Goal: Information Seeking & Learning: Learn about a topic

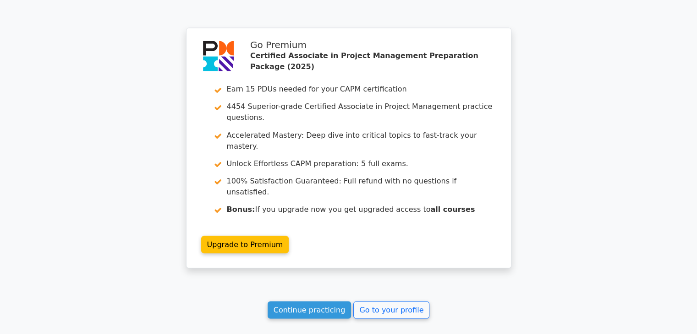
scroll to position [1647, 0]
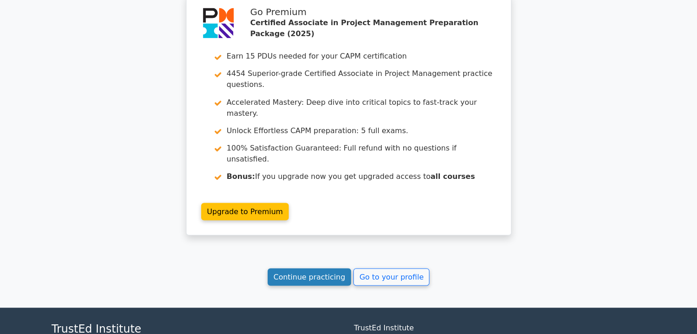
click at [328, 268] on link "Continue practicing" at bounding box center [310, 276] width 84 height 17
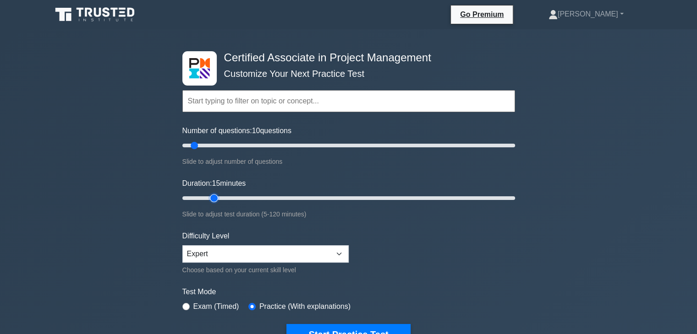
type input "15"
click at [211, 197] on input "Duration: 15 minutes" at bounding box center [348, 198] width 333 height 11
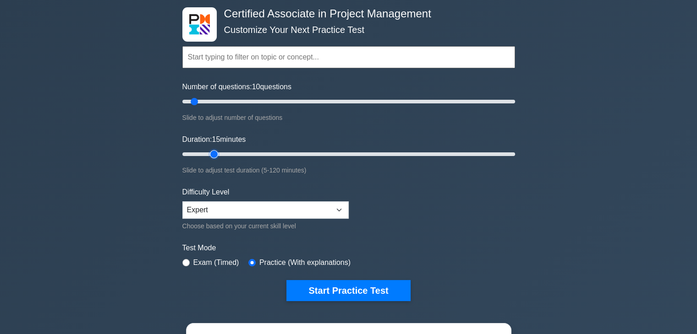
scroll to position [71, 0]
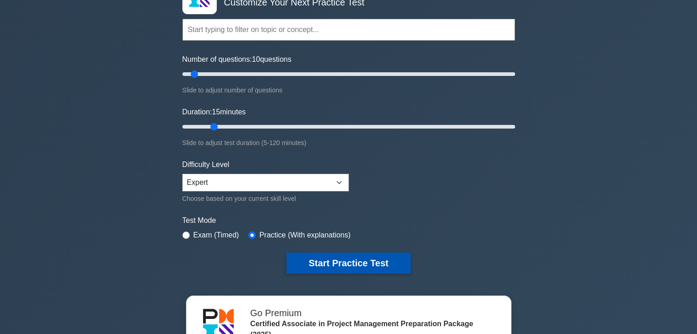
click at [340, 262] on button "Start Practice Test" at bounding box center [348, 263] width 124 height 21
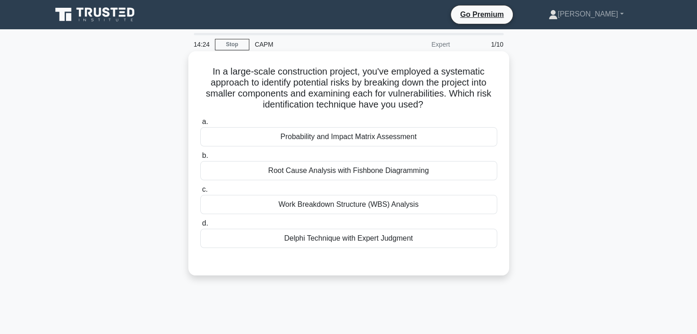
click at [342, 209] on div "Work Breakdown Structure (WBS) Analysis" at bounding box center [348, 204] width 297 height 19
click at [200, 193] on input "c. Work Breakdown Structure (WBS) Analysis" at bounding box center [200, 190] width 0 height 6
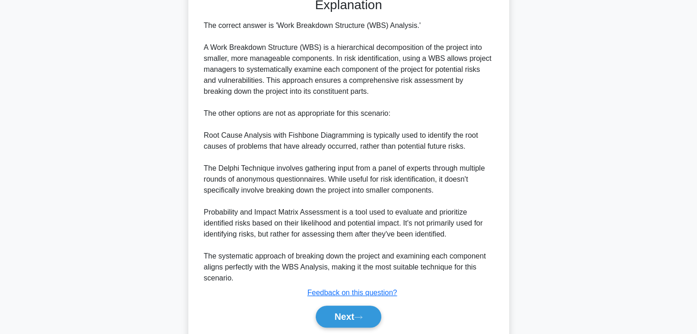
scroll to position [296, 0]
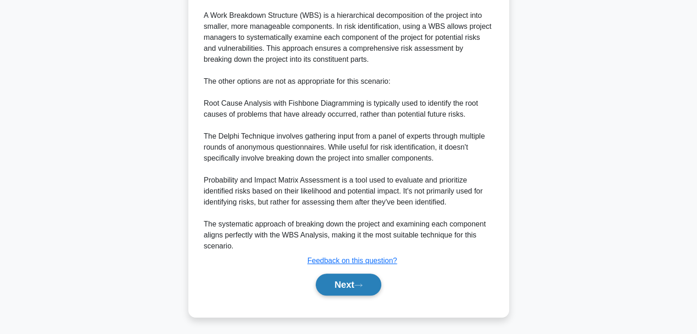
click at [348, 288] on button "Next" at bounding box center [349, 285] width 66 height 22
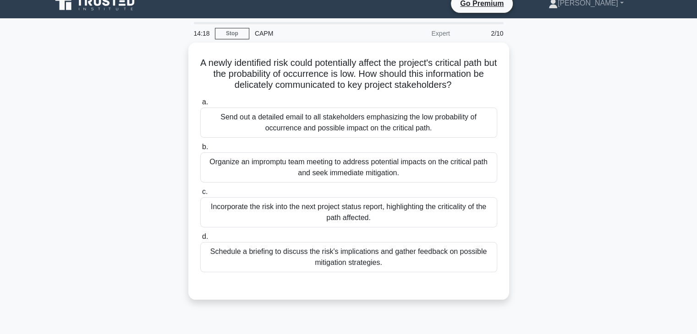
scroll to position [11, 0]
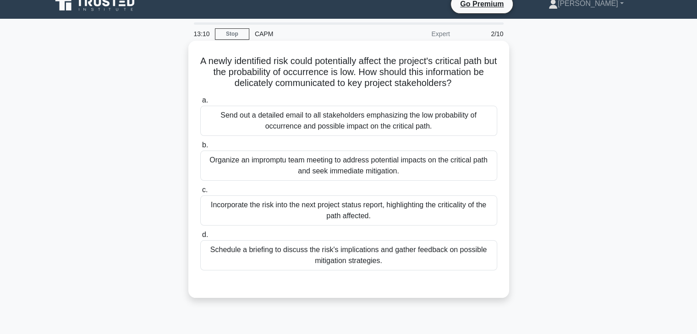
click at [394, 219] on div "Incorporate the risk into the next project status report, highlighting the crit…" at bounding box center [348, 211] width 297 height 30
click at [200, 193] on input "c. Incorporate the risk into the next project status report, highlighting the c…" at bounding box center [200, 190] width 0 height 6
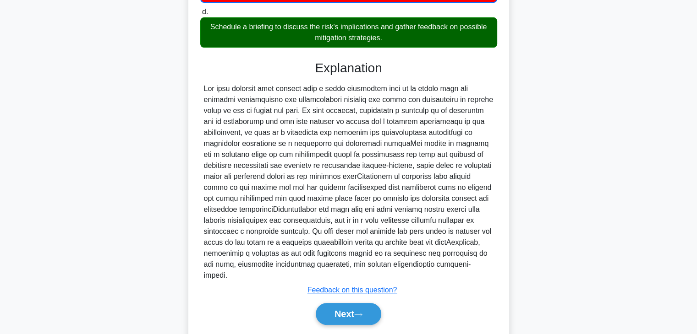
scroll to position [253, 0]
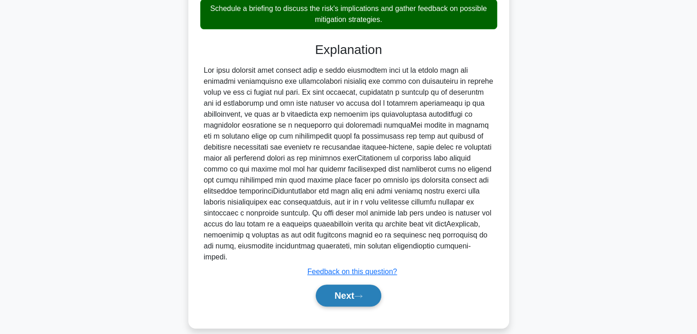
click at [346, 285] on button "Next" at bounding box center [349, 296] width 66 height 22
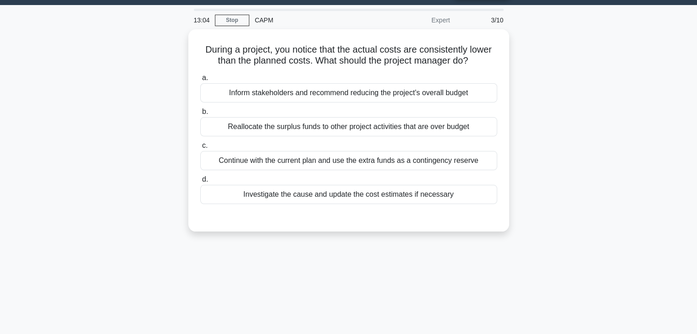
scroll to position [0, 0]
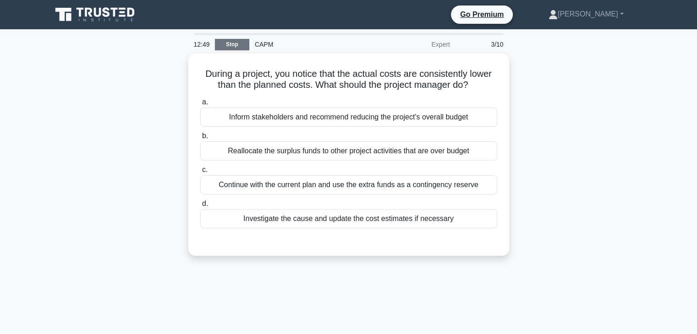
click at [231, 46] on link "Stop" at bounding box center [232, 44] width 34 height 11
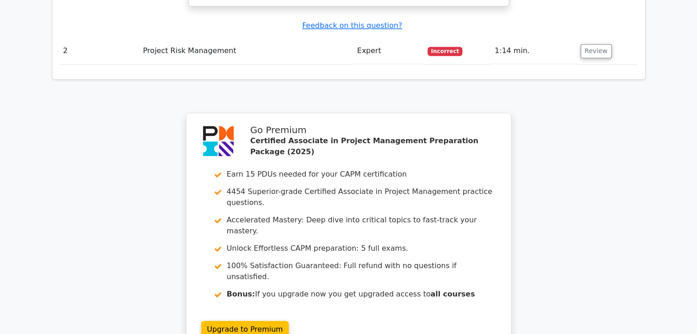
scroll to position [1376, 0]
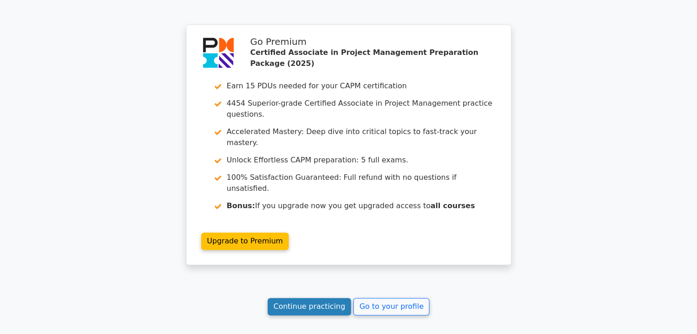
click at [305, 298] on link "Continue practicing" at bounding box center [310, 306] width 84 height 17
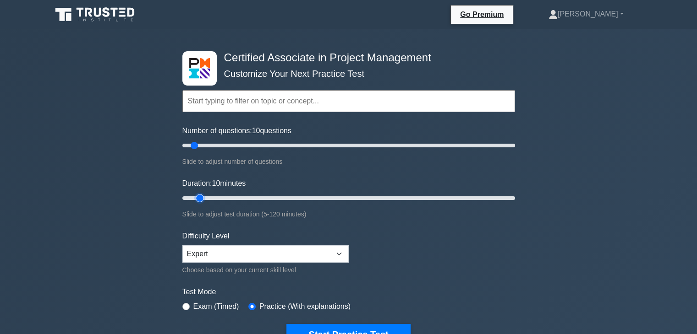
click at [207, 196] on input "Duration: 10 minutes" at bounding box center [348, 198] width 333 height 11
click at [204, 196] on input "Duration: 10 minutes" at bounding box center [348, 198] width 333 height 11
drag, startPoint x: 201, startPoint y: 197, endPoint x: 206, endPoint y: 197, distance: 5.5
click at [206, 197] on input "Duration: 10 minutes" at bounding box center [348, 198] width 333 height 11
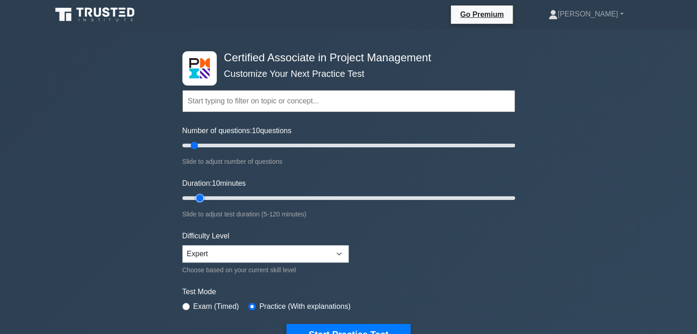
click at [205, 197] on input "Duration: 10 minutes" at bounding box center [348, 198] width 333 height 11
type input "15"
click at [210, 197] on input "Duration: 15 minutes" at bounding box center [348, 198] width 333 height 11
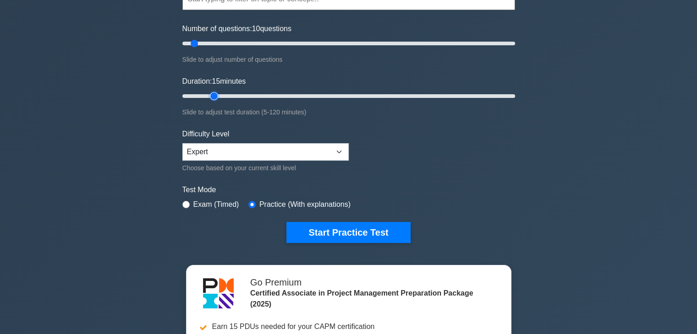
scroll to position [103, 0]
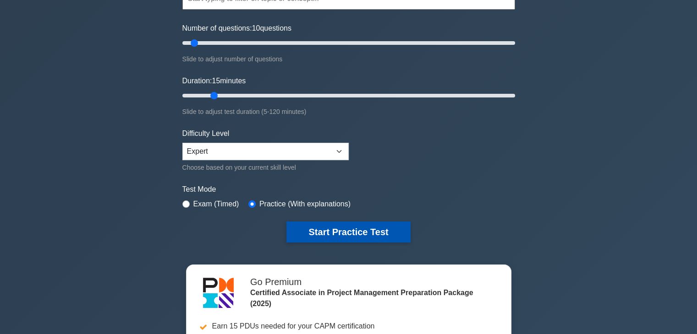
click at [373, 227] on button "Start Practice Test" at bounding box center [348, 232] width 124 height 21
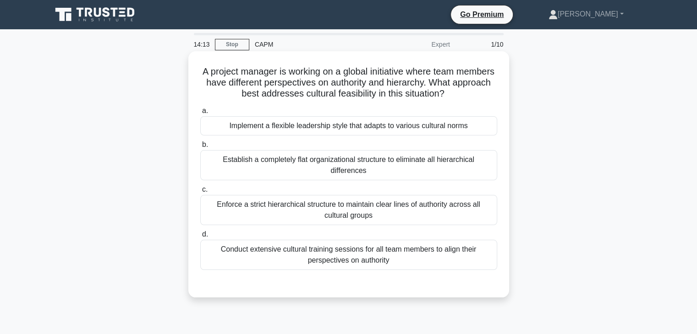
click at [400, 241] on div "Conduct extensive cultural training sessions for all team members to align thei…" at bounding box center [348, 255] width 297 height 30
click at [200, 238] on input "d. Conduct extensive cultural training sessions for all team members to align t…" at bounding box center [200, 235] width 0 height 6
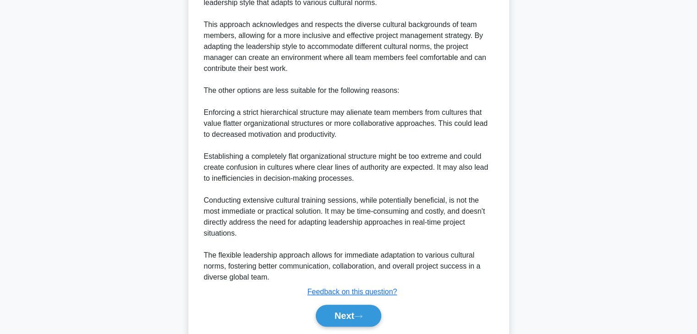
scroll to position [352, 0]
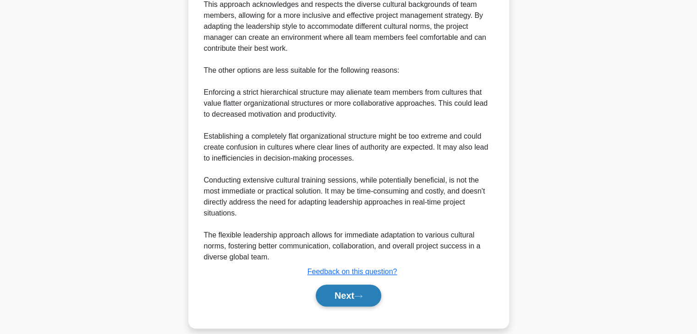
click at [353, 285] on button "Next" at bounding box center [349, 296] width 66 height 22
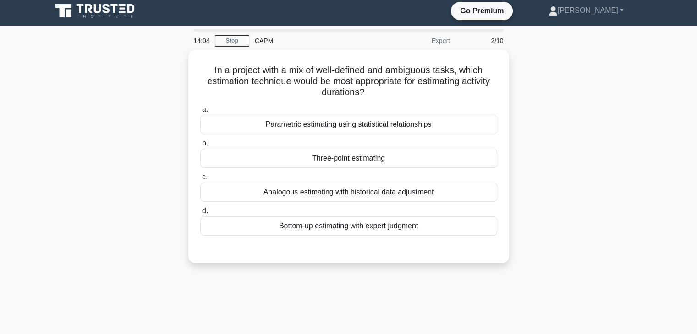
scroll to position [0, 0]
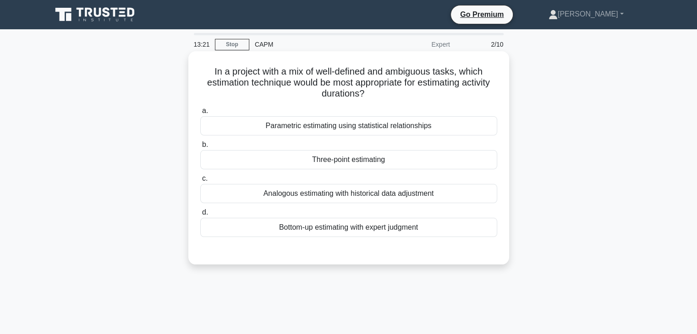
click at [369, 166] on div "Three-point estimating" at bounding box center [348, 159] width 297 height 19
click at [200, 148] on input "b. Three-point estimating" at bounding box center [200, 145] width 0 height 6
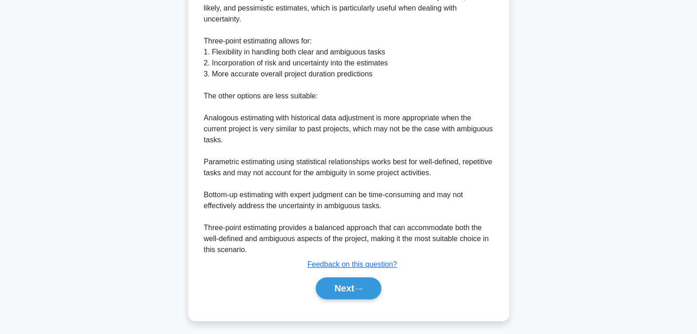
scroll to position [296, 0]
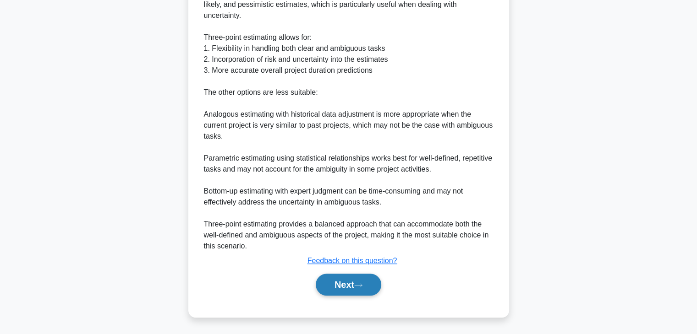
click at [331, 284] on button "Next" at bounding box center [349, 285] width 66 height 22
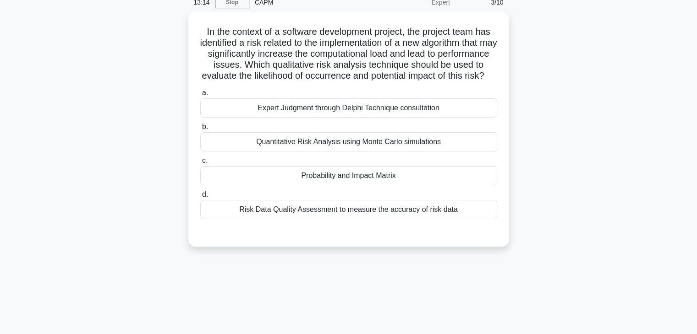
scroll to position [31, 0]
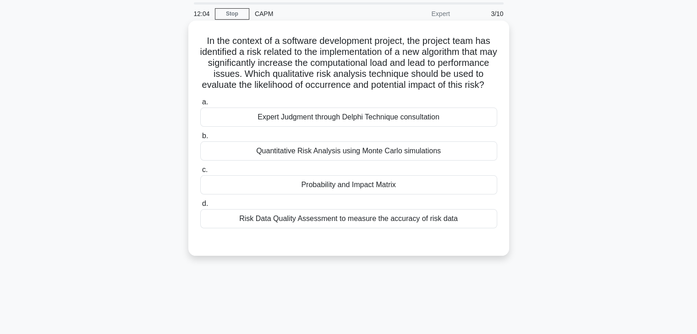
click at [355, 161] on div "Quantitative Risk Analysis using Monte Carlo simulations" at bounding box center [348, 151] width 297 height 19
click at [200, 139] on input "b. Quantitative Risk Analysis using Monte Carlo simulations" at bounding box center [200, 136] width 0 height 6
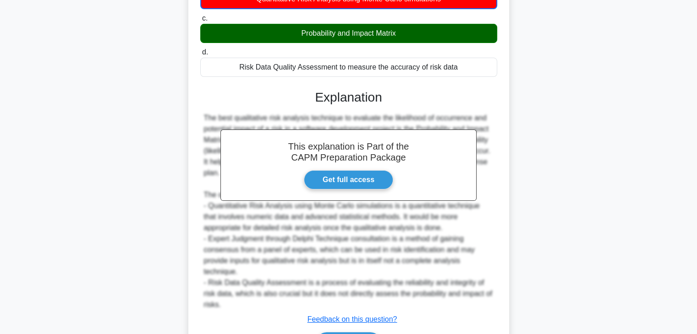
scroll to position [253, 0]
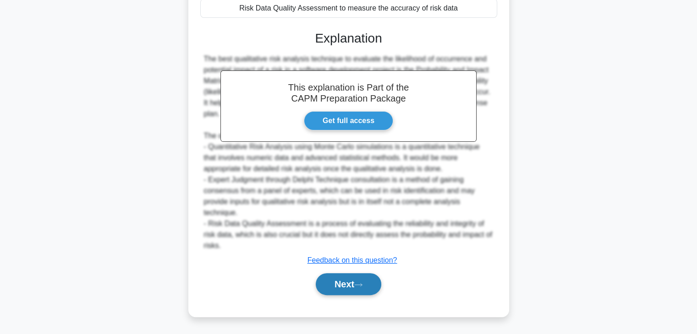
click at [348, 288] on button "Next" at bounding box center [349, 284] width 66 height 22
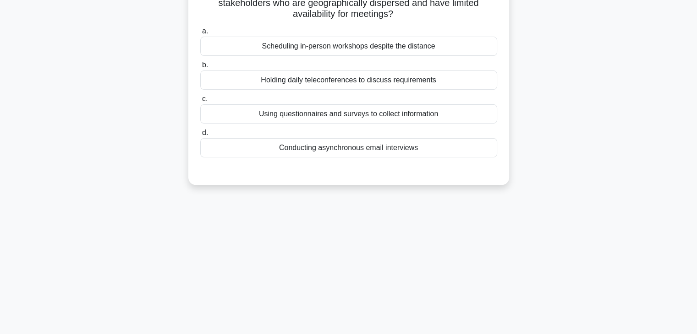
scroll to position [0, 0]
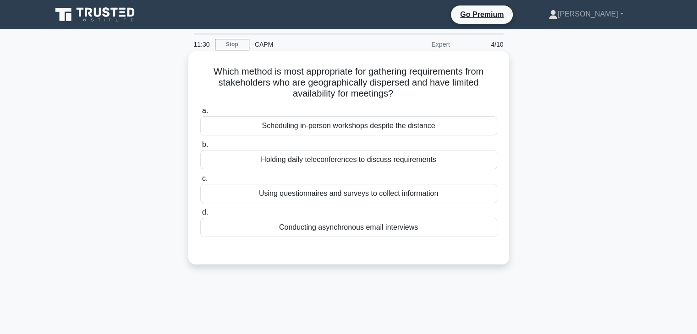
click at [365, 197] on div "Using questionnaires and surveys to collect information" at bounding box center [348, 193] width 297 height 19
click at [200, 182] on input "c. Using questionnaires and surveys to collect information" at bounding box center [200, 179] width 0 height 6
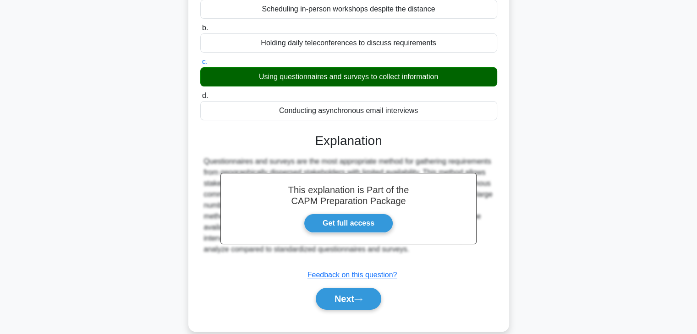
scroll to position [161, 0]
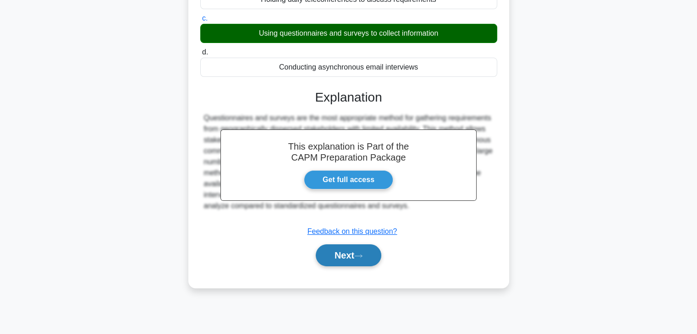
click at [355, 251] on button "Next" at bounding box center [349, 256] width 66 height 22
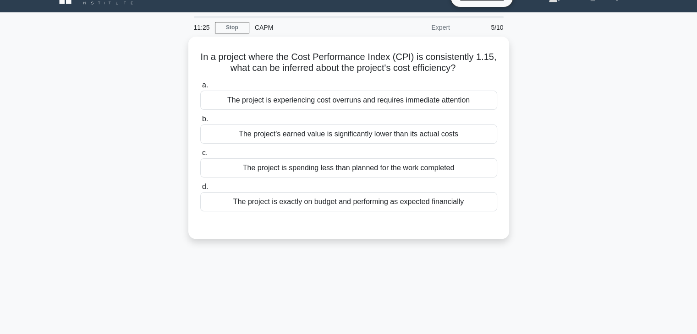
scroll to position [16, 0]
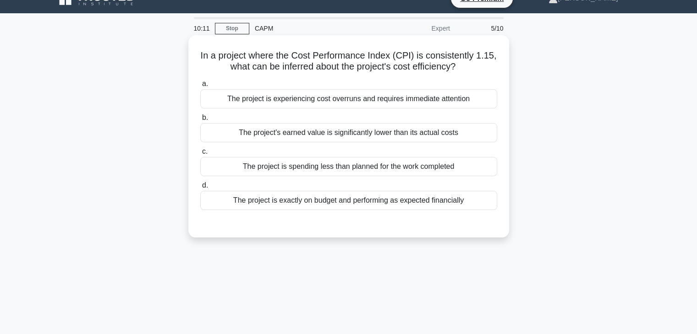
click at [388, 136] on div "The project's earned value is significantly lower than its actual costs" at bounding box center [348, 132] width 297 height 19
click at [200, 121] on input "b. The project's earned value is significantly lower than its actual costs" at bounding box center [200, 118] width 0 height 6
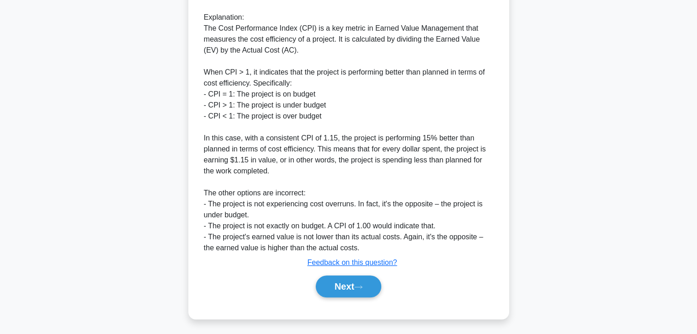
scroll to position [275, 0]
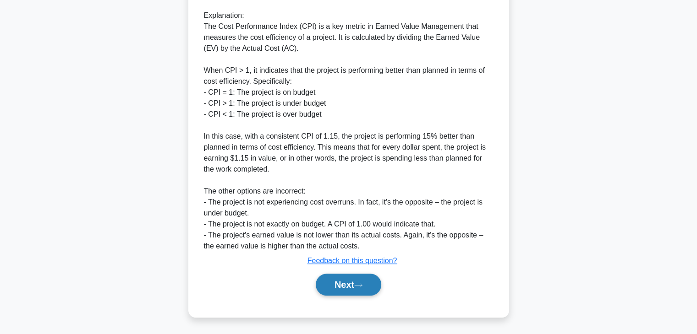
click at [344, 294] on button "Next" at bounding box center [349, 285] width 66 height 22
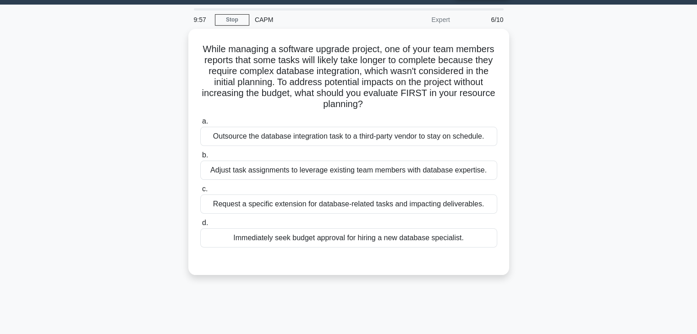
scroll to position [0, 0]
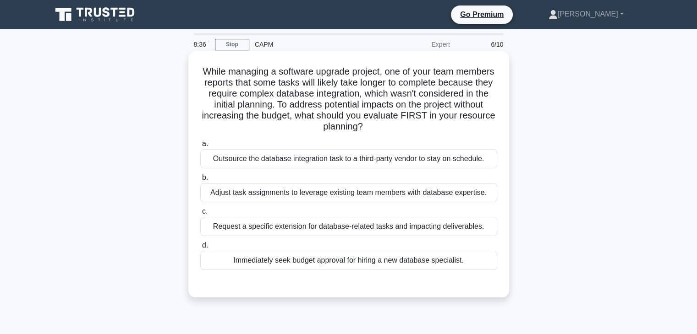
click at [355, 229] on div "Request a specific extension for database-related tasks and impacting deliverab…" at bounding box center [348, 226] width 297 height 19
click at [200, 215] on input "c. Request a specific extension for database-related tasks and impacting delive…" at bounding box center [200, 212] width 0 height 6
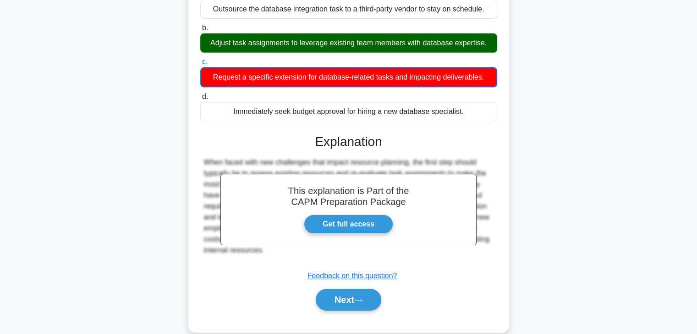
scroll to position [165, 0]
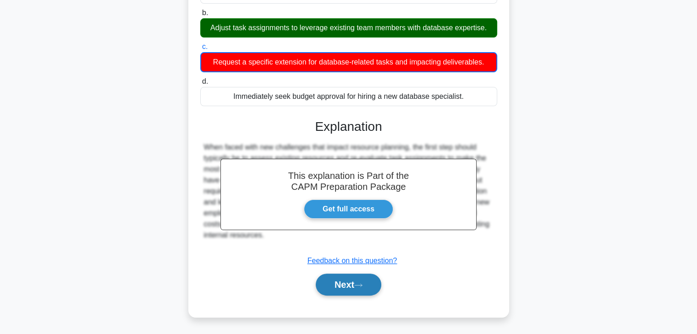
click at [344, 285] on button "Next" at bounding box center [349, 285] width 66 height 22
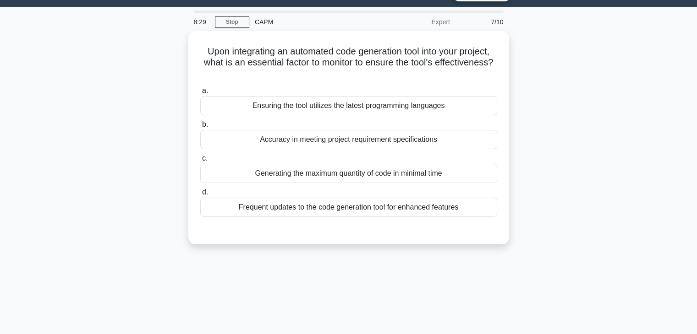
scroll to position [8, 0]
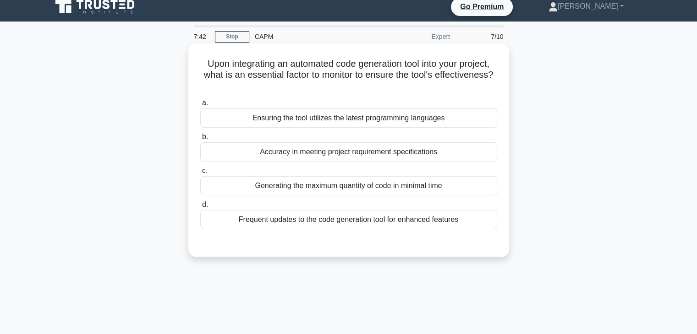
click at [393, 153] on div "Accuracy in meeting project requirement specifications" at bounding box center [348, 151] width 297 height 19
click at [200, 140] on input "b. Accuracy in meeting project requirement specifications" at bounding box center [200, 137] width 0 height 6
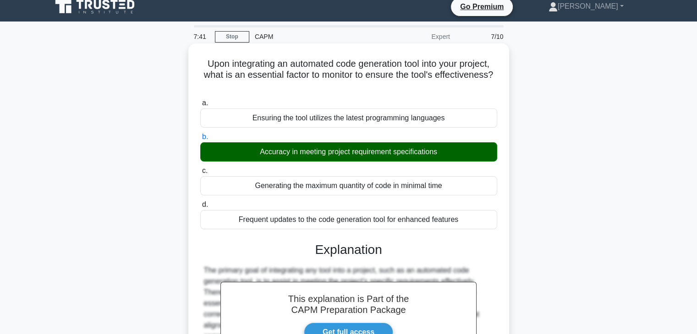
scroll to position [186, 0]
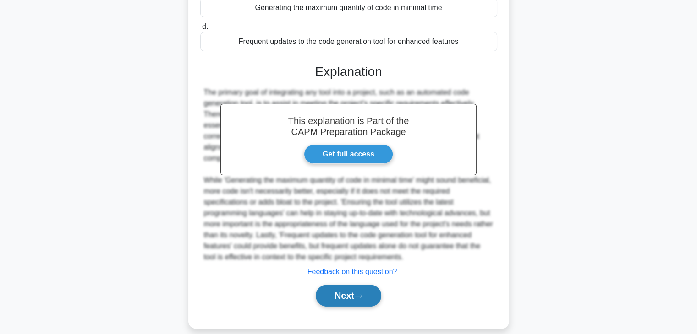
click at [351, 288] on button "Next" at bounding box center [349, 296] width 66 height 22
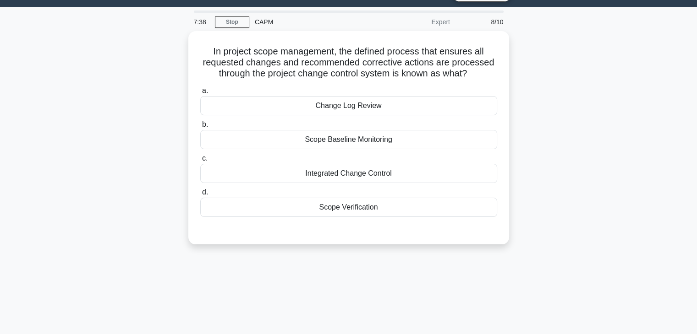
scroll to position [21, 0]
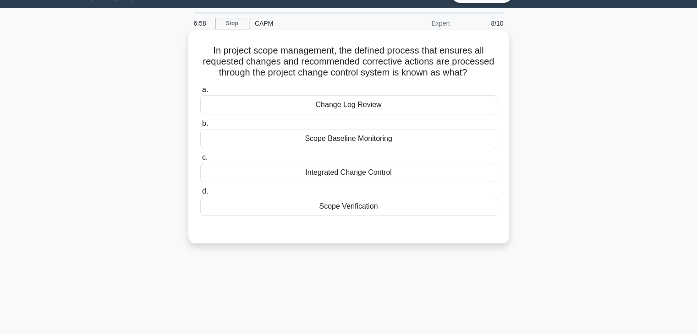
click at [410, 172] on div "Integrated Change Control" at bounding box center [348, 172] width 297 height 19
click at [200, 161] on input "c. Integrated Change Control" at bounding box center [200, 158] width 0 height 6
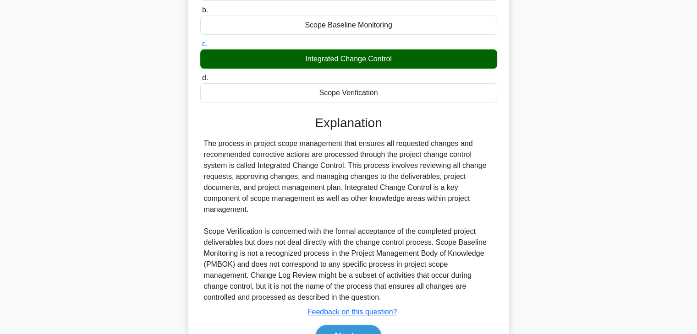
scroll to position [186, 0]
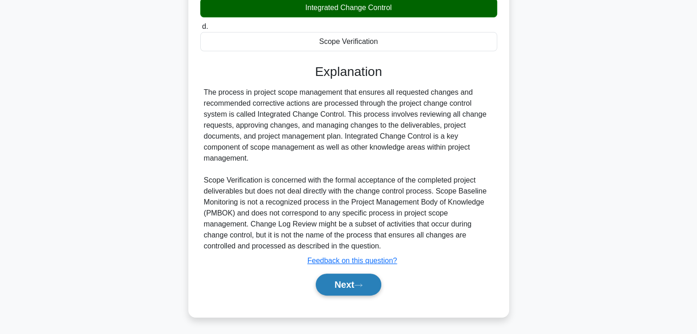
click at [343, 293] on button "Next" at bounding box center [349, 285] width 66 height 22
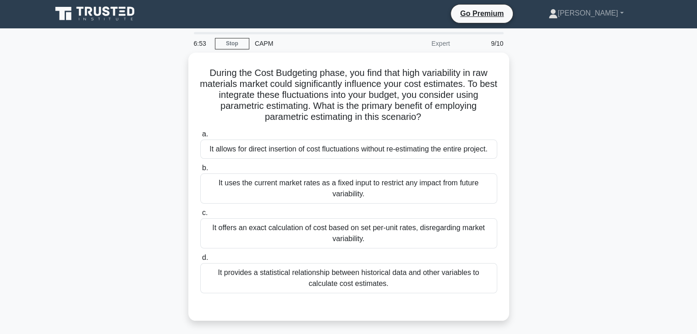
scroll to position [0, 0]
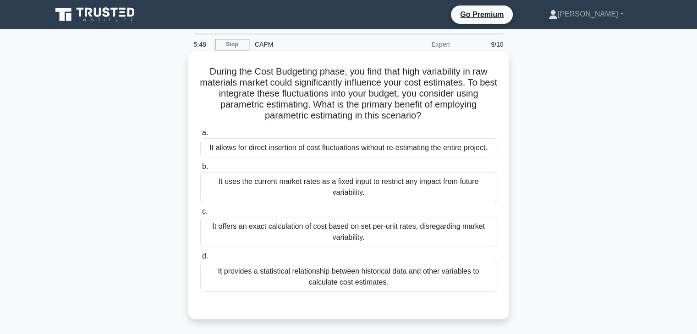
click at [382, 278] on div "It provides a statistical relationship between historical data and other variab…" at bounding box center [348, 277] width 297 height 30
click at [200, 260] on input "d. It provides a statistical relationship between historical data and other var…" at bounding box center [200, 257] width 0 height 6
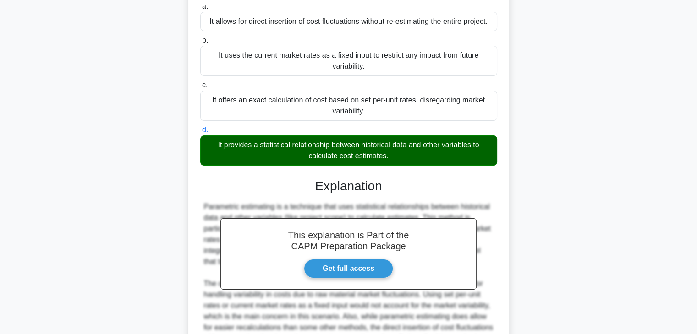
scroll to position [230, 0]
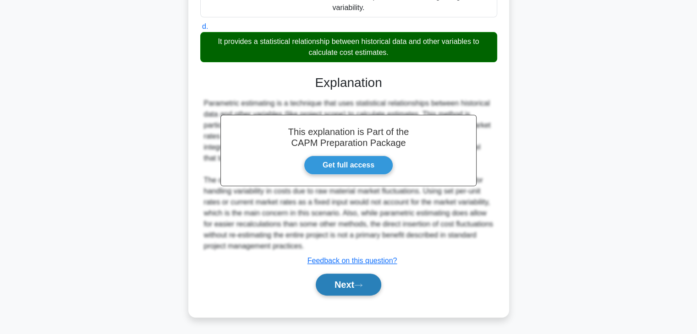
click at [343, 287] on button "Next" at bounding box center [349, 285] width 66 height 22
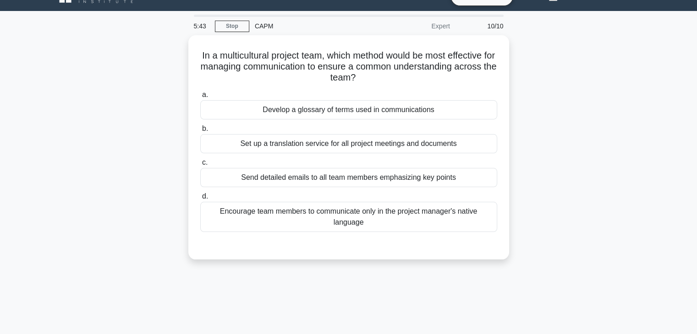
scroll to position [0, 0]
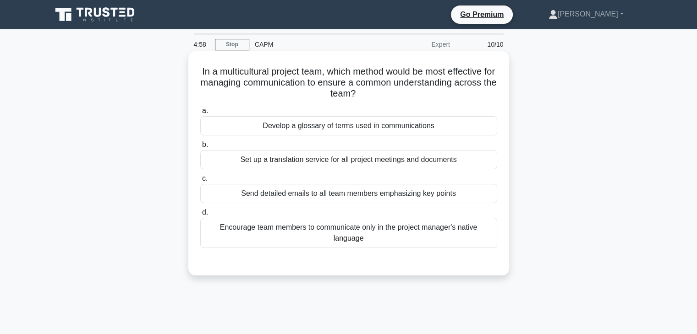
click at [377, 130] on div "Develop a glossary of terms used in communications" at bounding box center [348, 125] width 297 height 19
click at [200, 114] on input "a. Develop a glossary of terms used in communications" at bounding box center [200, 111] width 0 height 6
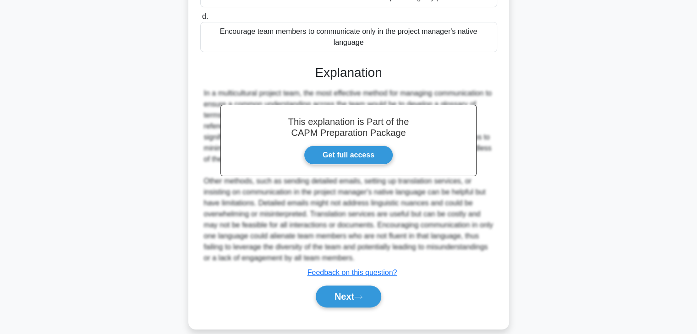
scroll to position [208, 0]
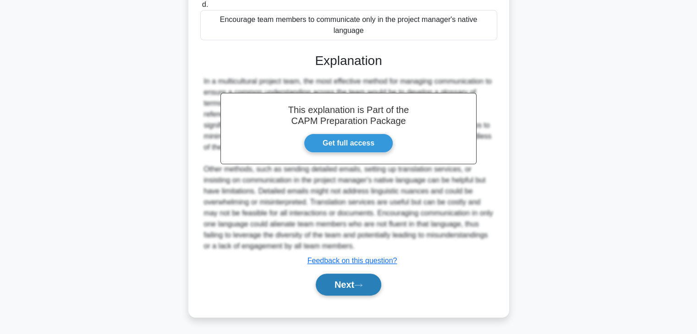
click at [351, 290] on button "Next" at bounding box center [349, 285] width 66 height 22
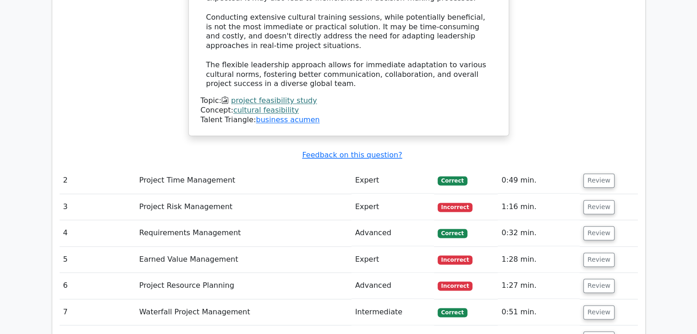
scroll to position [1340, 0]
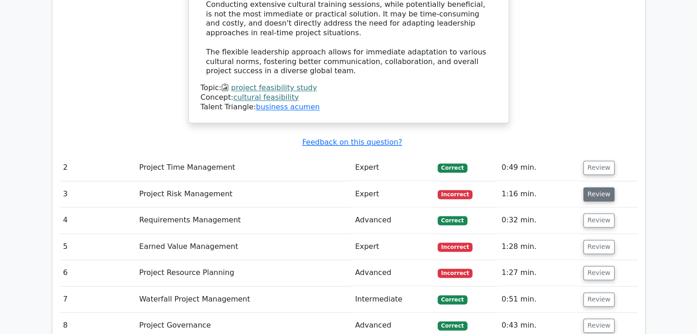
click at [590, 187] on button "Review" at bounding box center [598, 194] width 31 height 14
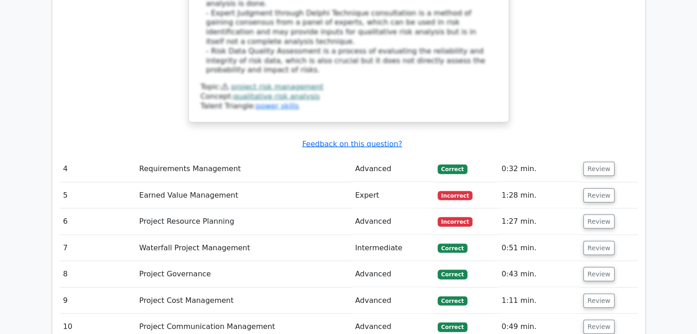
scroll to position [1912, 0]
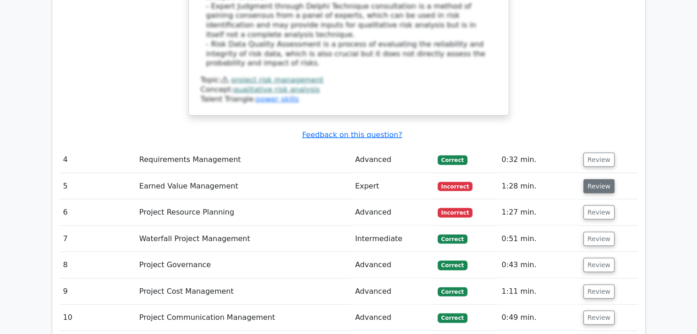
click at [584, 180] on button "Review" at bounding box center [598, 187] width 31 height 14
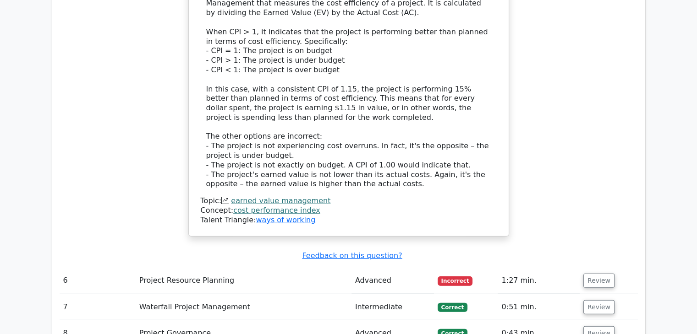
scroll to position [2371, 0]
click at [590, 273] on button "Review" at bounding box center [598, 280] width 31 height 14
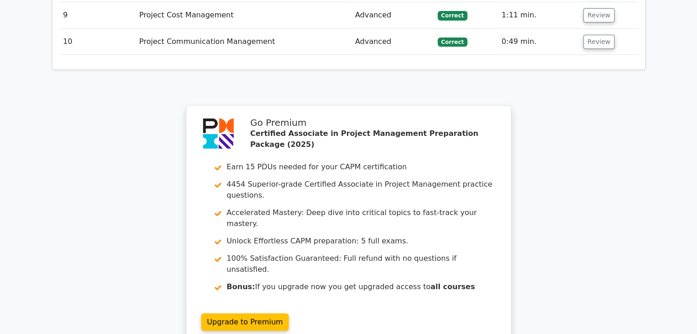
scroll to position [3161, 0]
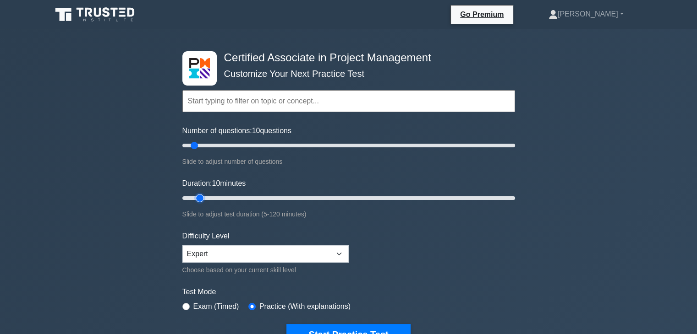
click at [206, 196] on input "Duration: 10 minutes" at bounding box center [348, 198] width 333 height 11
click at [217, 196] on input "Duration: 10 minutes" at bounding box center [348, 198] width 333 height 11
click at [224, 197] on input "Duration: 20 minutes" at bounding box center [348, 198] width 333 height 11
click at [214, 198] on input "Duration: 15 minutes" at bounding box center [348, 198] width 333 height 11
click at [206, 197] on input "Duration: 10 minutes" at bounding box center [348, 198] width 333 height 11
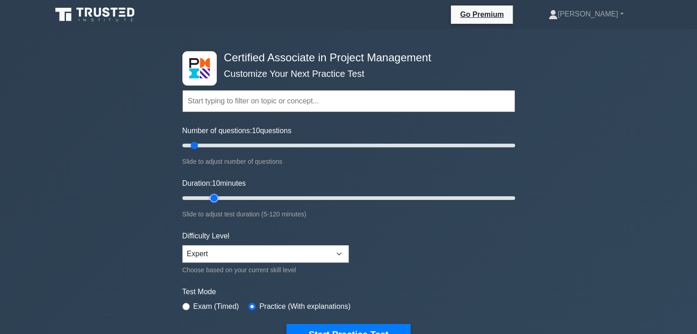
type input "15"
click at [210, 197] on input "Duration: 10 minutes" at bounding box center [348, 198] width 333 height 11
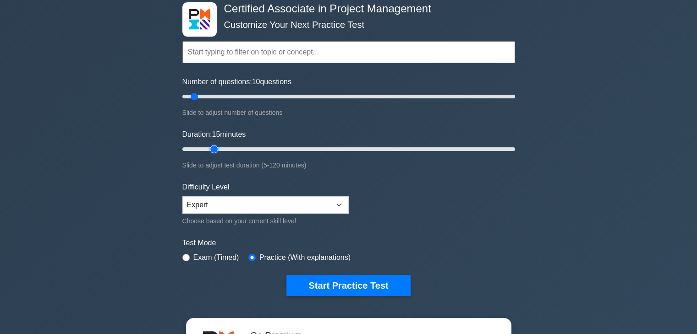
scroll to position [49, 0]
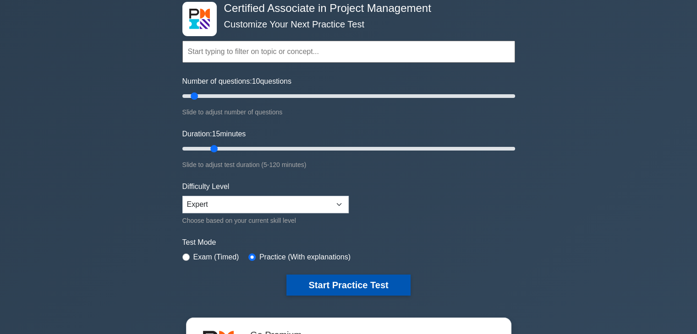
click at [356, 289] on button "Start Practice Test" at bounding box center [348, 285] width 124 height 21
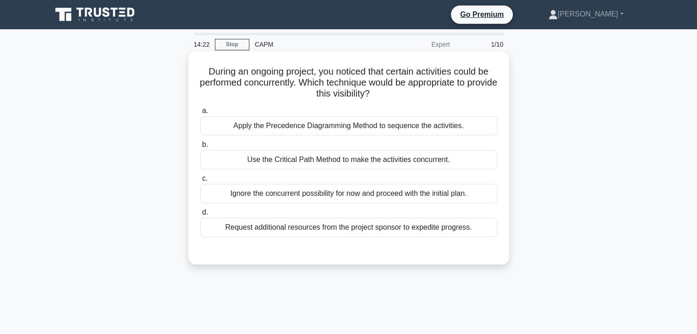
click at [413, 165] on div "Use the Critical Path Method to make the activities concurrent." at bounding box center [348, 159] width 297 height 19
click at [200, 148] on input "b. Use the Critical Path Method to make the activities concurrent." at bounding box center [200, 145] width 0 height 6
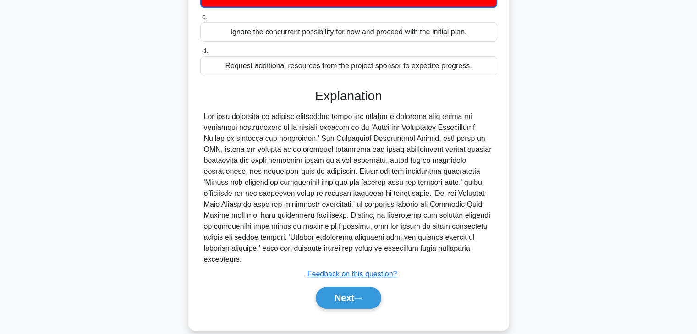
scroll to position [165, 0]
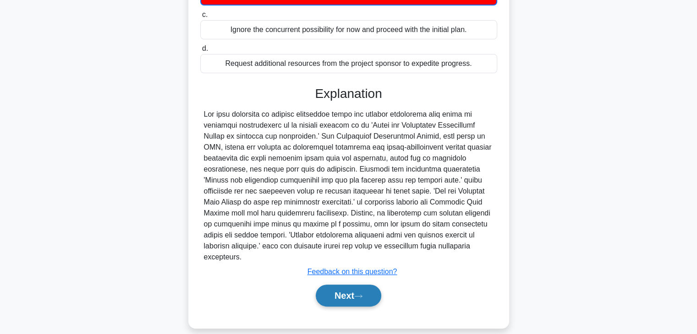
click at [342, 286] on button "Next" at bounding box center [349, 296] width 66 height 22
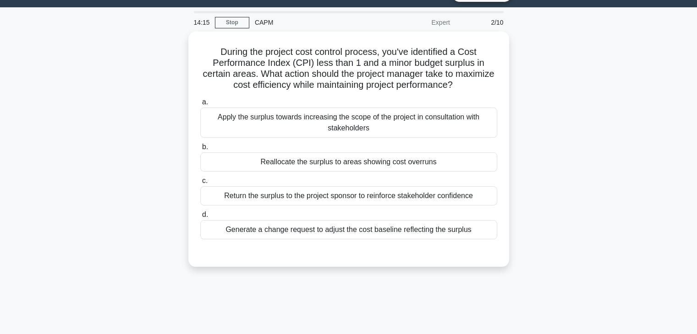
scroll to position [0, 0]
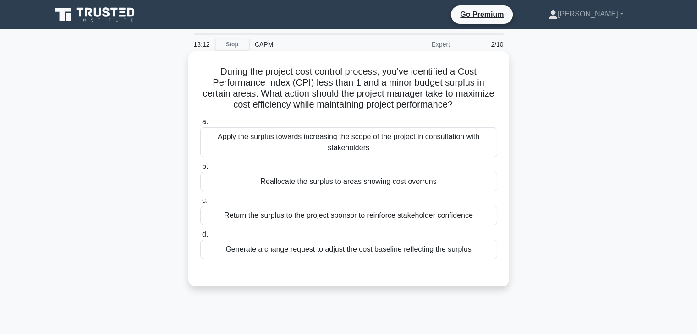
click at [402, 186] on div "Reallocate the surplus to areas showing cost overruns" at bounding box center [348, 181] width 297 height 19
click at [200, 170] on input "b. Reallocate the surplus to areas showing cost overruns" at bounding box center [200, 167] width 0 height 6
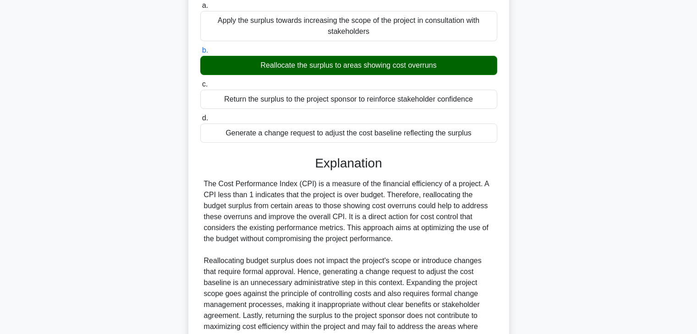
scroll to position [208, 0]
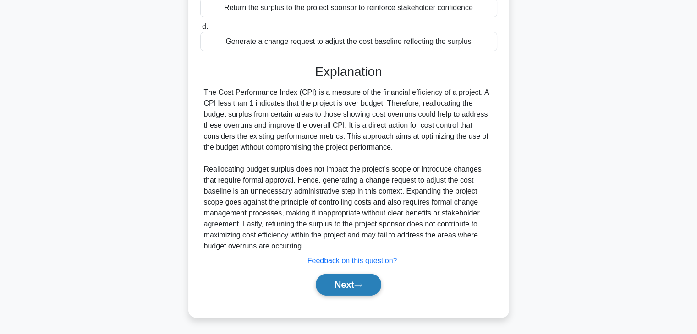
click at [338, 286] on button "Next" at bounding box center [349, 285] width 66 height 22
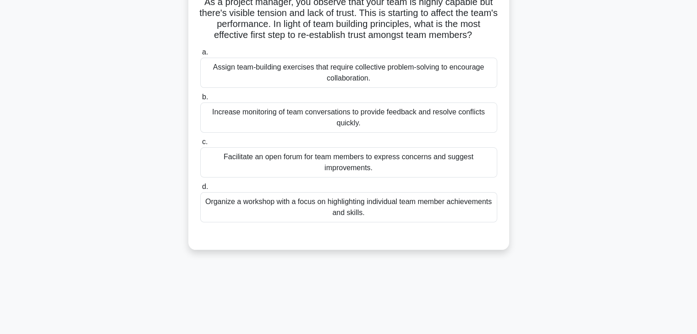
scroll to position [0, 0]
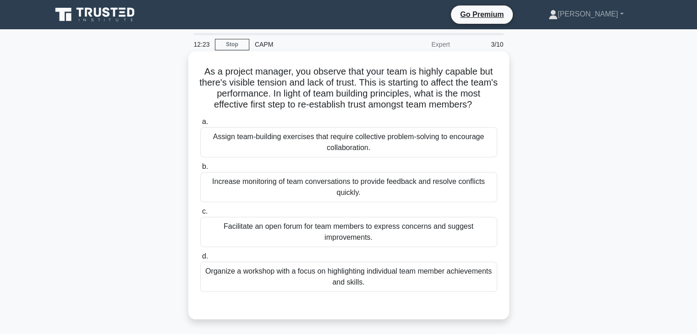
click at [416, 158] on div "Assign team-building exercises that require collective problem-solving to encou…" at bounding box center [348, 142] width 297 height 30
click at [200, 125] on input "a. Assign team-building exercises that require collective problem-solving to en…" at bounding box center [200, 122] width 0 height 6
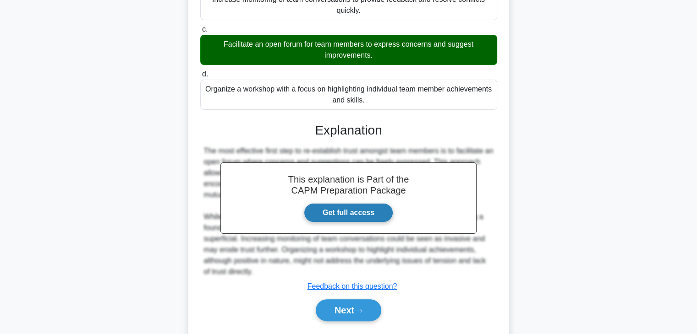
scroll to position [220, 0]
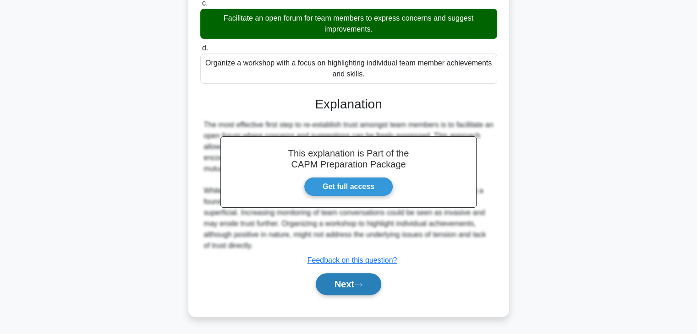
click at [339, 285] on button "Next" at bounding box center [349, 284] width 66 height 22
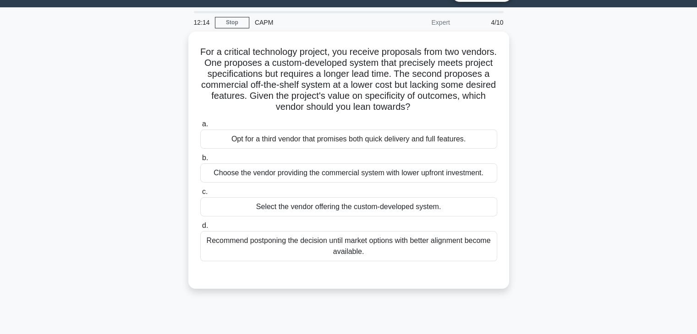
scroll to position [21, 0]
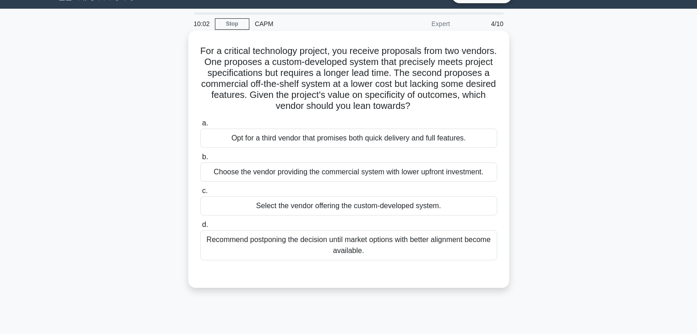
click at [404, 208] on div "Select the vendor offering the custom-developed system." at bounding box center [348, 206] width 297 height 19
click at [200, 194] on input "c. Select the vendor offering the custom-developed system." at bounding box center [200, 191] width 0 height 6
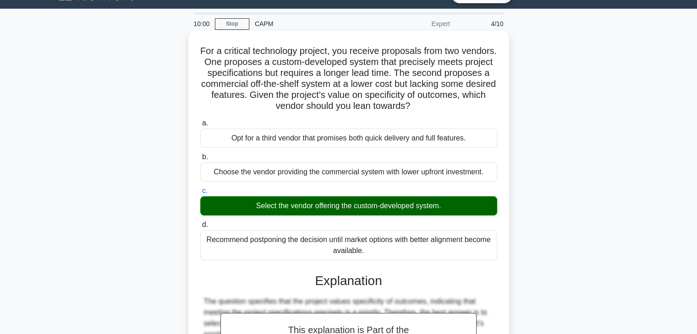
scroll to position [208, 0]
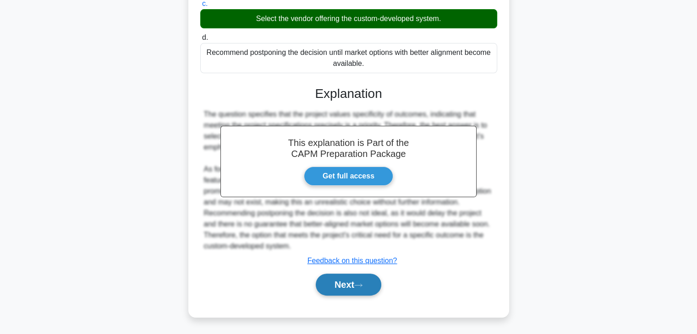
click at [352, 286] on button "Next" at bounding box center [349, 285] width 66 height 22
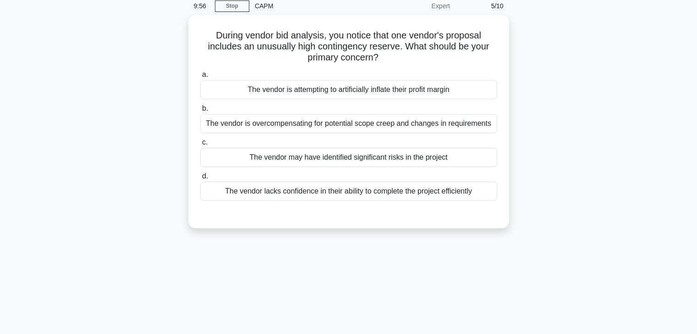
scroll to position [35, 0]
click at [439, 158] on div "The vendor may have identified significant risks in the project" at bounding box center [348, 158] width 297 height 19
click at [200, 147] on input "c. The vendor may have identified significant risks in the project" at bounding box center [200, 144] width 0 height 6
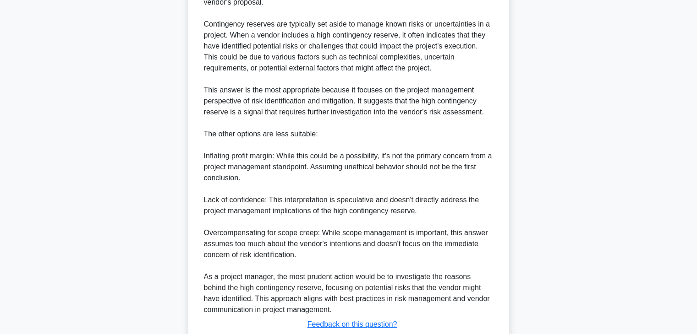
scroll to position [362, 0]
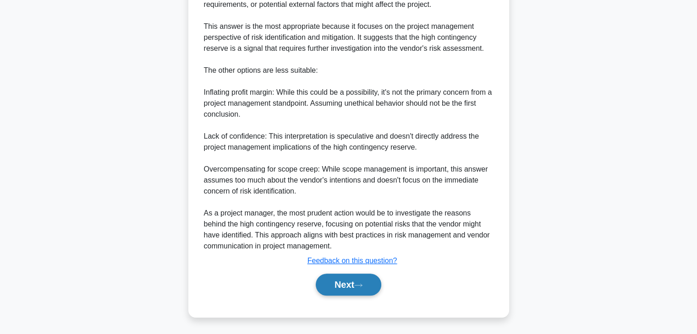
click at [343, 283] on button "Next" at bounding box center [349, 285] width 66 height 22
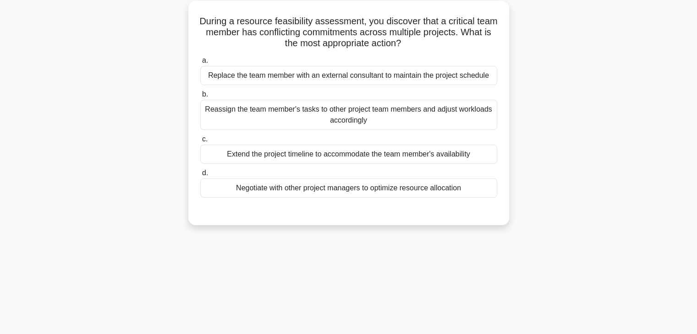
scroll to position [0, 0]
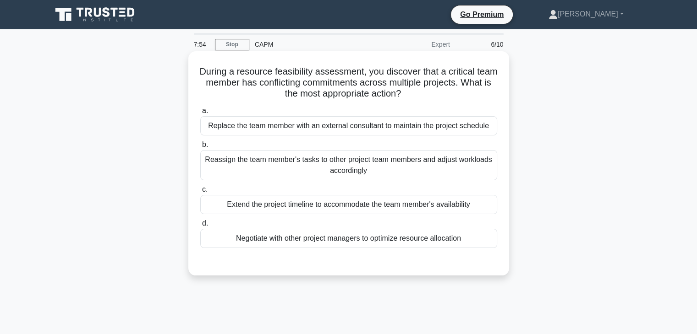
click at [370, 240] on div "Negotiate with other project managers to optimize resource allocation" at bounding box center [348, 238] width 297 height 19
click at [200, 227] on input "d. Negotiate with other project managers to optimize resource allocation" at bounding box center [200, 224] width 0 height 6
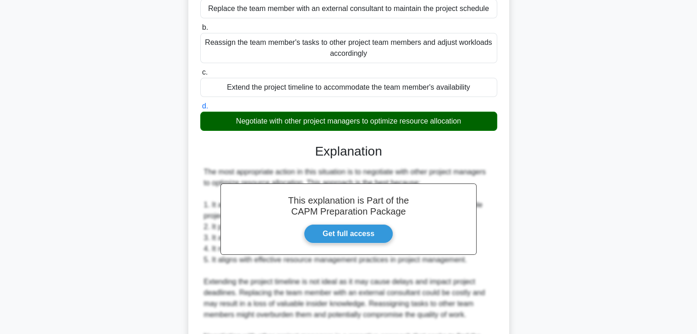
scroll to position [230, 0]
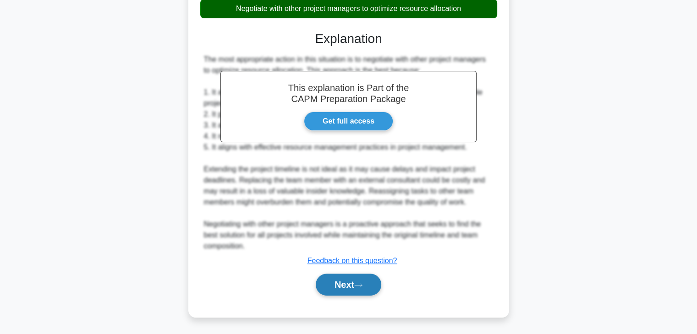
click at [342, 293] on button "Next" at bounding box center [349, 285] width 66 height 22
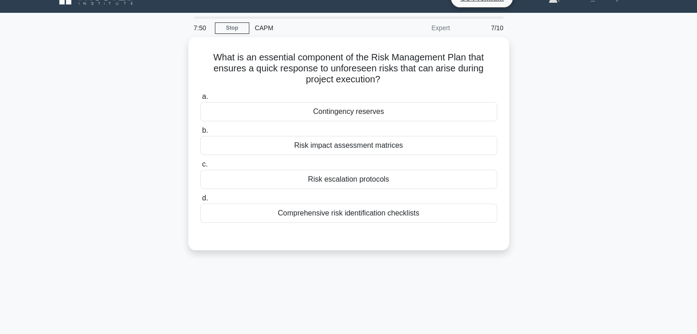
scroll to position [0, 0]
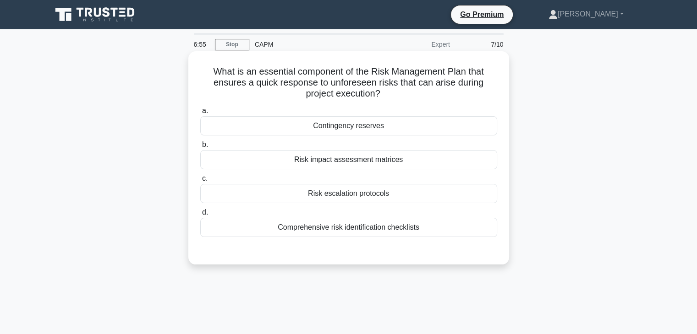
click at [428, 197] on div "Risk escalation protocols" at bounding box center [348, 193] width 297 height 19
click at [200, 182] on input "c. Risk escalation protocols" at bounding box center [200, 179] width 0 height 6
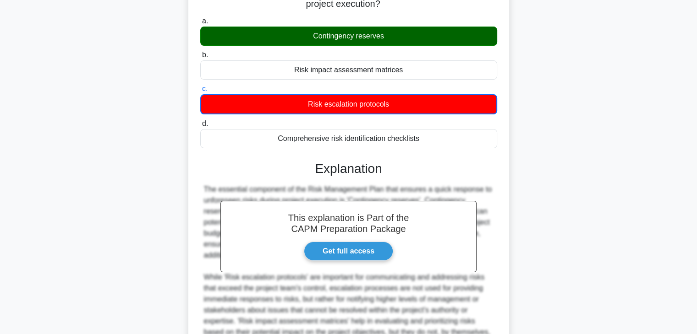
scroll to position [209, 0]
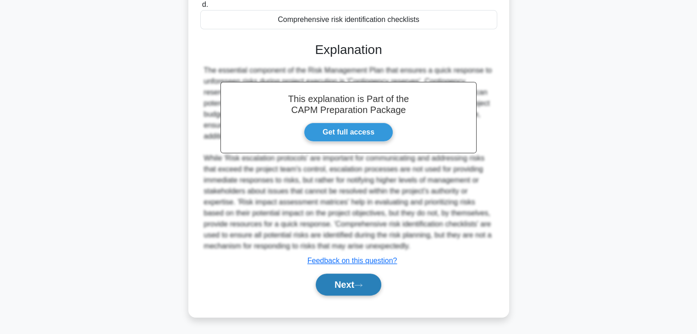
click at [346, 283] on button "Next" at bounding box center [349, 285] width 66 height 22
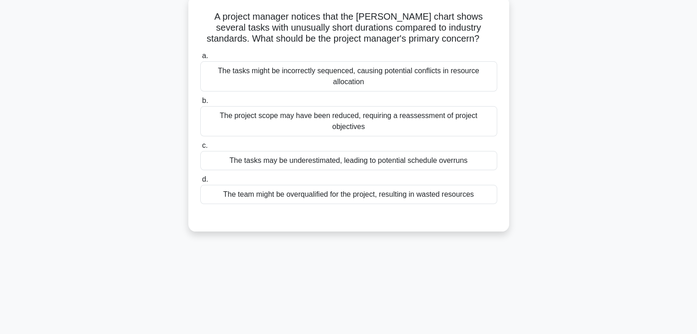
scroll to position [0, 0]
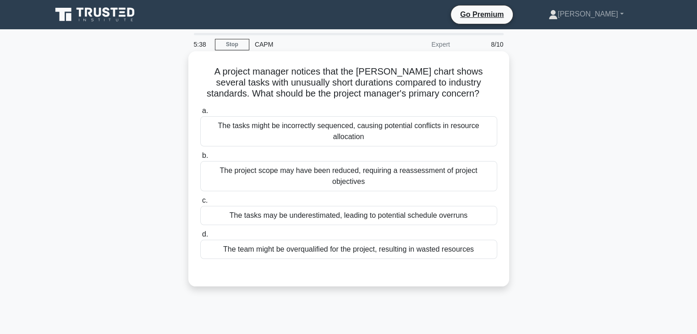
click at [419, 170] on div "The project scope may have been reduced, requiring a reassessment of project ob…" at bounding box center [348, 176] width 297 height 30
click at [200, 159] on input "b. The project scope may have been reduced, requiring a reassessment of project…" at bounding box center [200, 156] width 0 height 6
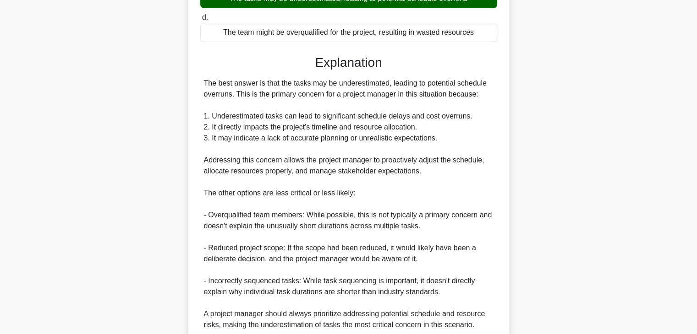
scroll to position [297, 0]
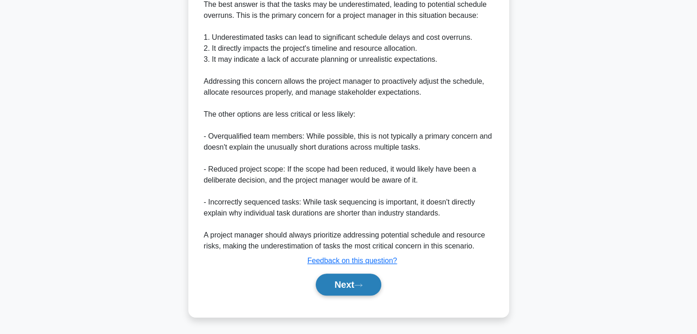
click at [336, 277] on button "Next" at bounding box center [349, 285] width 66 height 22
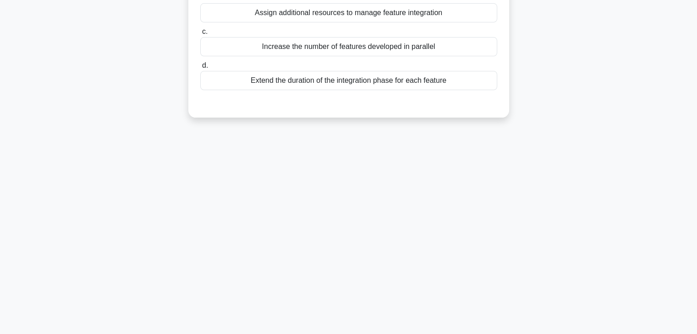
scroll to position [0, 0]
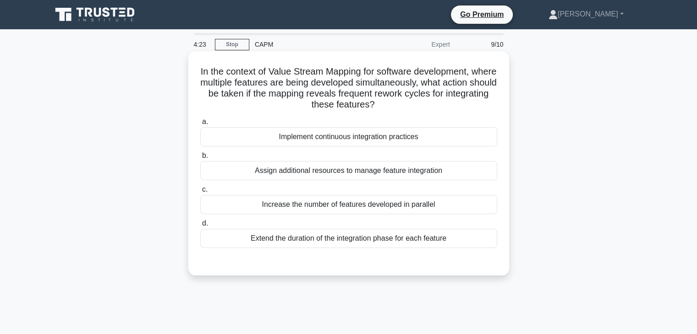
click at [433, 134] on div "Implement continuous integration practices" at bounding box center [348, 136] width 297 height 19
click at [200, 125] on input "a. Implement continuous integration practices" at bounding box center [200, 122] width 0 height 6
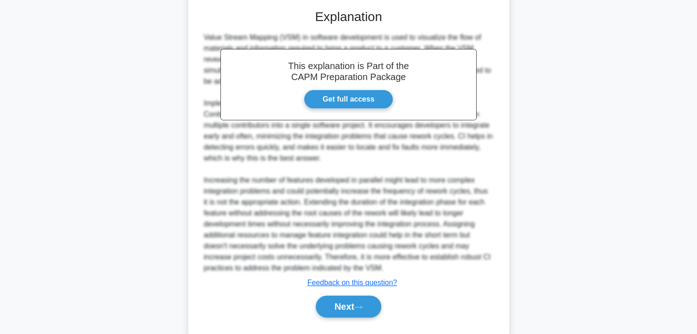
scroll to position [274, 0]
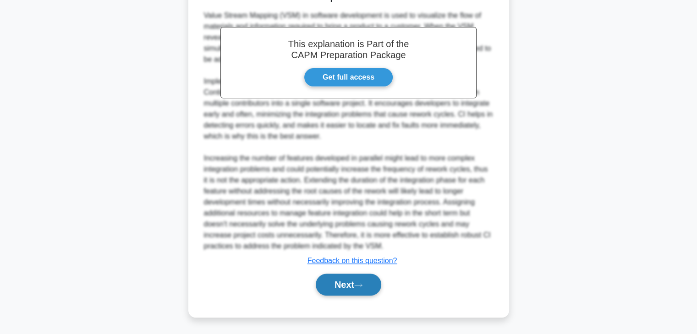
click at [345, 293] on button "Next" at bounding box center [349, 285] width 66 height 22
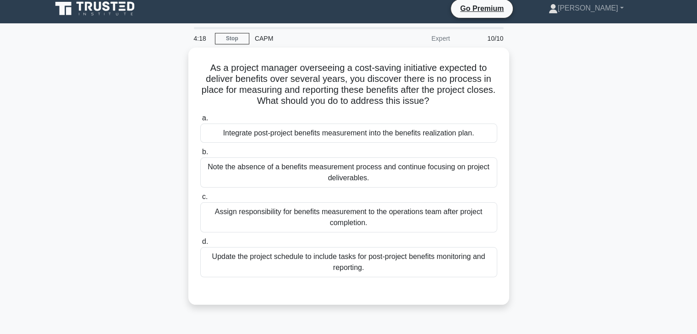
scroll to position [0, 0]
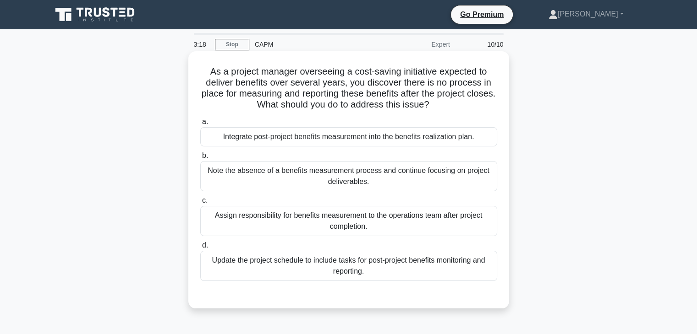
click at [414, 141] on div "Integrate post-project benefits measurement into the benefits realization plan." at bounding box center [348, 136] width 297 height 19
click at [200, 125] on input "a. Integrate post-project benefits measurement into the benefits realization pl…" at bounding box center [200, 122] width 0 height 6
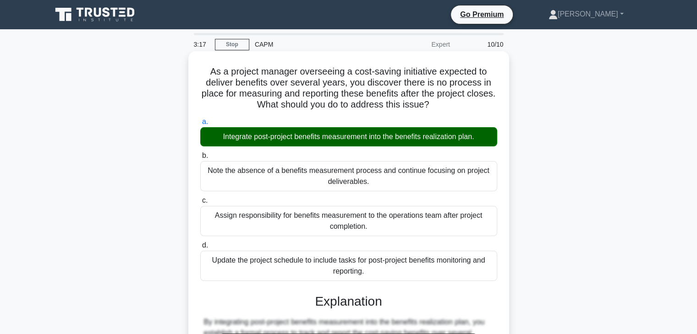
scroll to position [197, 0]
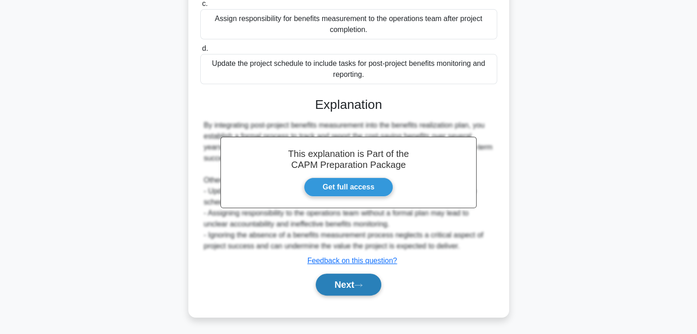
click at [357, 286] on button "Next" at bounding box center [349, 285] width 66 height 22
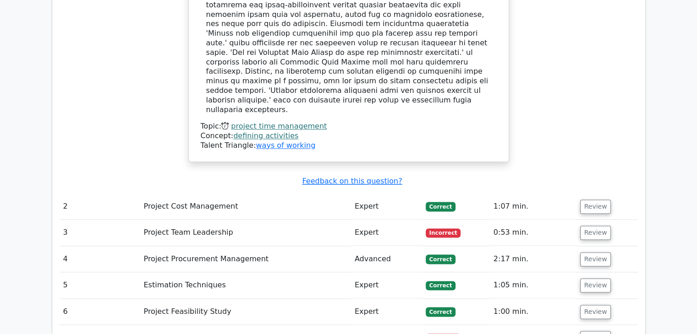
scroll to position [1115, 0]
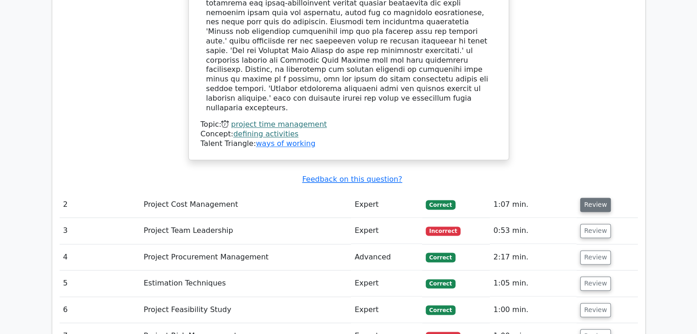
click at [586, 198] on button "Review" at bounding box center [595, 205] width 31 height 14
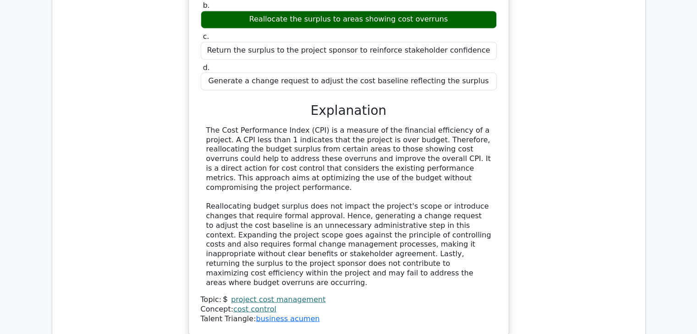
scroll to position [1454, 0]
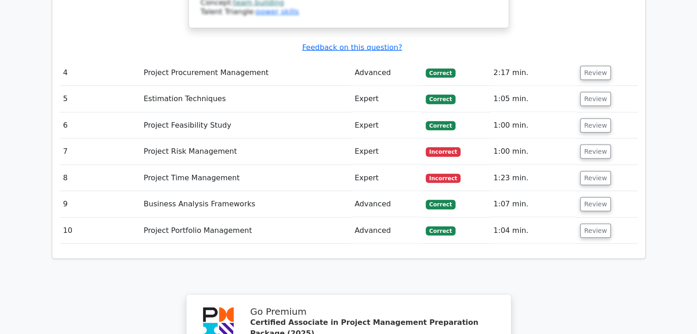
scroll to position [2214, 0]
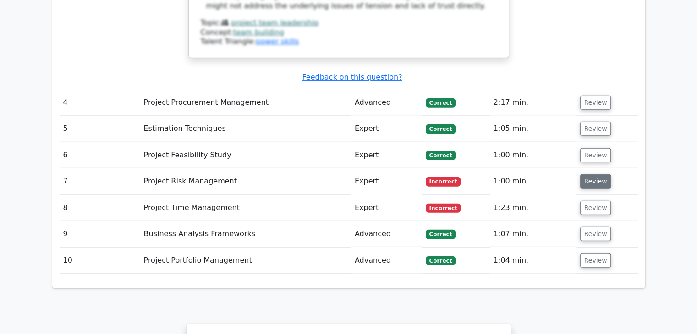
click at [596, 175] on button "Review" at bounding box center [595, 182] width 31 height 14
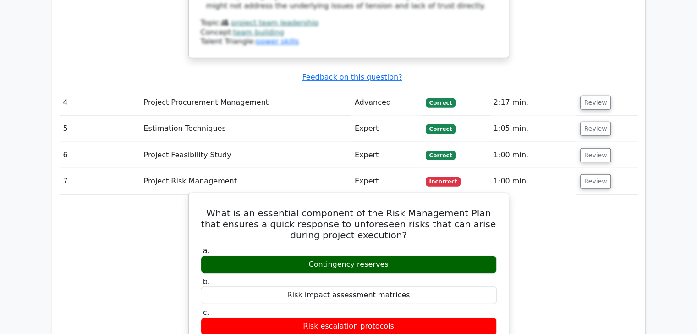
click at [380, 256] on div "Contingency reserves" at bounding box center [349, 265] width 296 height 18
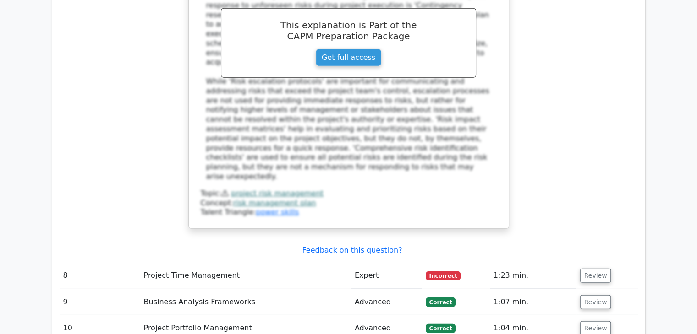
scroll to position [2628, 0]
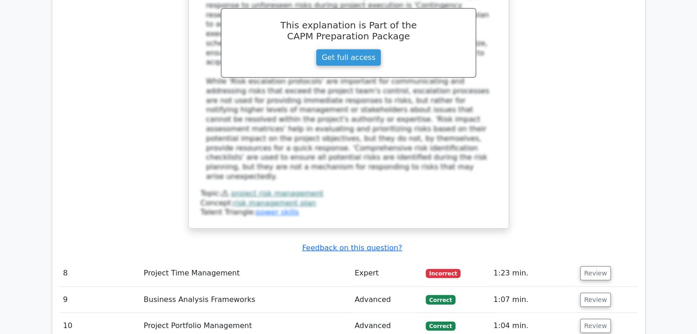
click at [598, 261] on td "Review" at bounding box center [606, 274] width 61 height 26
click at [590, 267] on button "Review" at bounding box center [595, 274] width 31 height 14
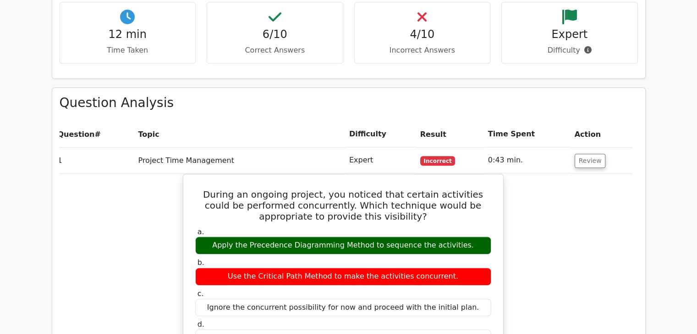
scroll to position [705, 0]
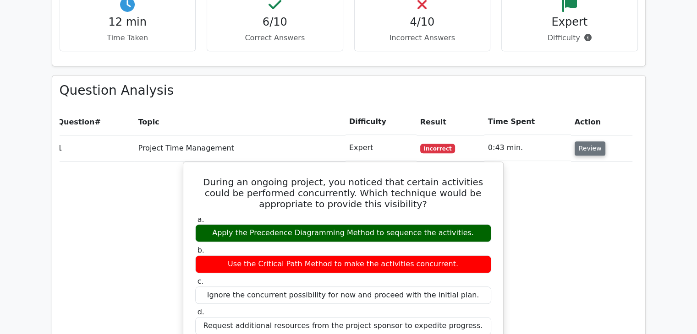
click at [589, 142] on button "Review" at bounding box center [589, 149] width 31 height 14
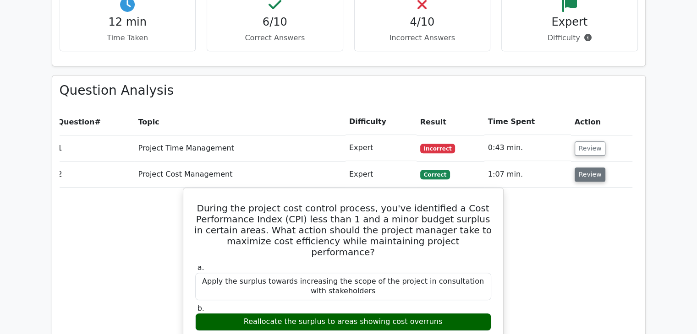
click at [585, 168] on button "Review" at bounding box center [589, 175] width 31 height 14
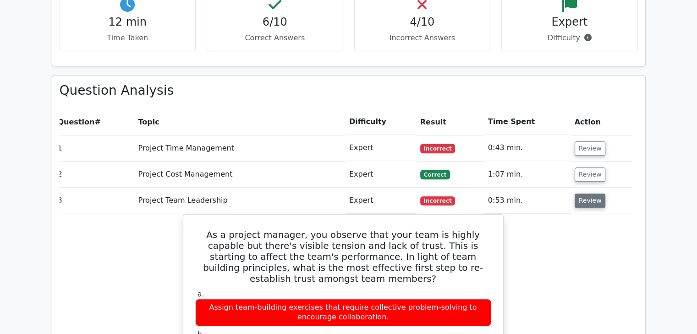
click at [588, 194] on button "Review" at bounding box center [589, 201] width 31 height 14
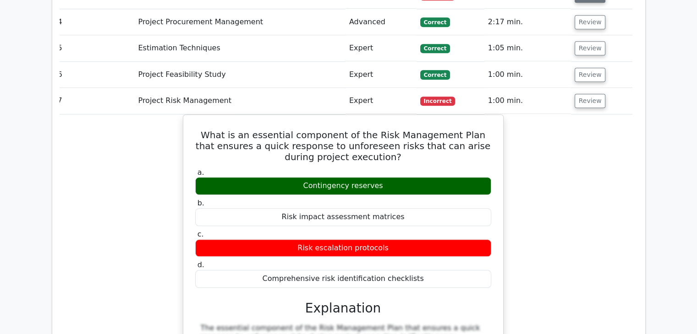
scroll to position [911, 0]
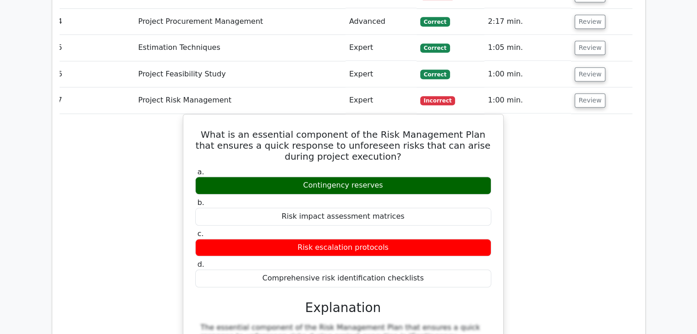
click at [580, 87] on td "Review" at bounding box center [601, 100] width 61 height 26
click at [581, 93] on button "Review" at bounding box center [589, 100] width 31 height 14
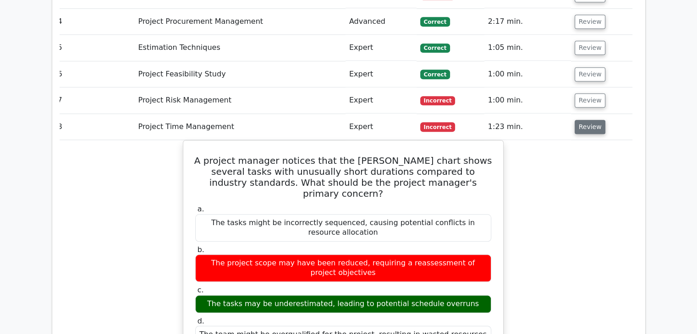
click at [586, 120] on button "Review" at bounding box center [589, 127] width 31 height 14
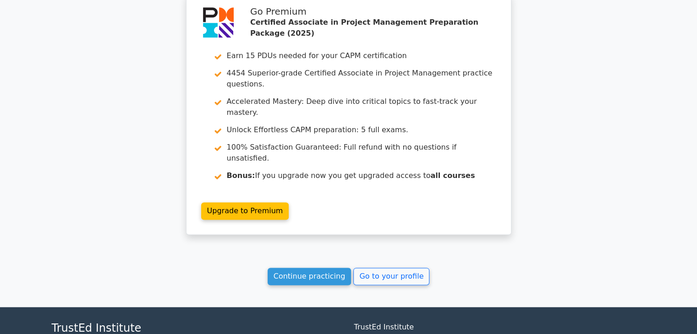
scroll to position [1172, 0]
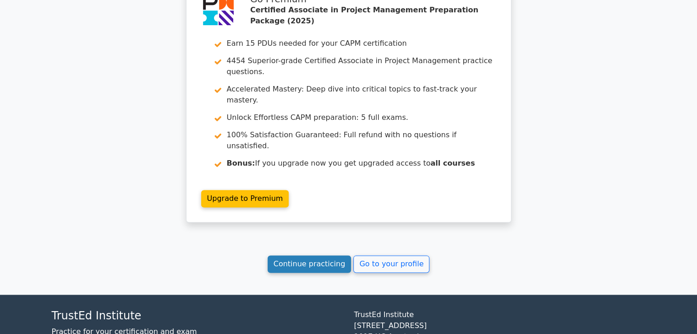
click at [308, 256] on link "Continue practicing" at bounding box center [310, 264] width 84 height 17
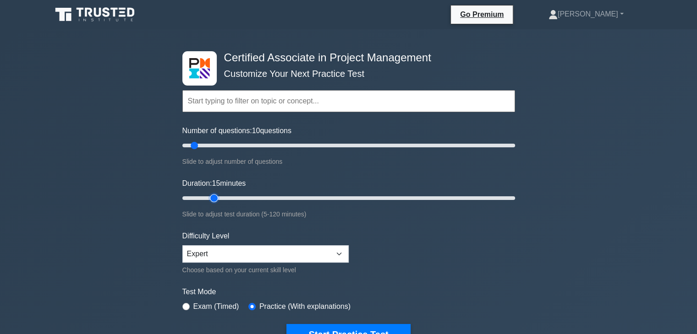
type input "15"
click at [210, 197] on input "Duration: 15 minutes" at bounding box center [348, 198] width 333 height 11
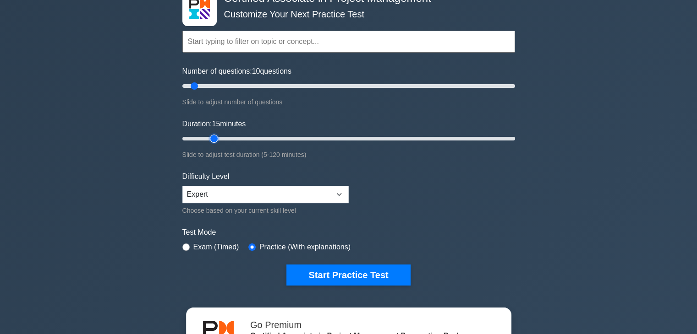
scroll to position [60, 0]
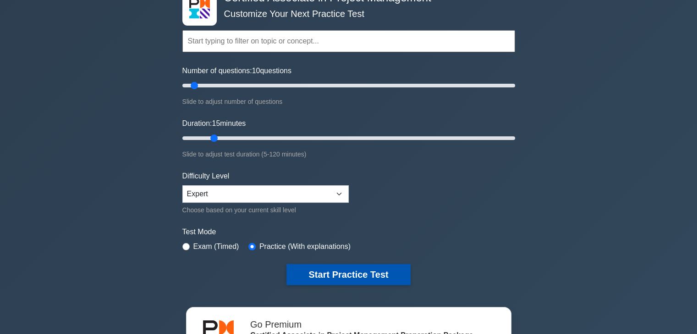
click at [381, 270] on button "Start Practice Test" at bounding box center [348, 274] width 124 height 21
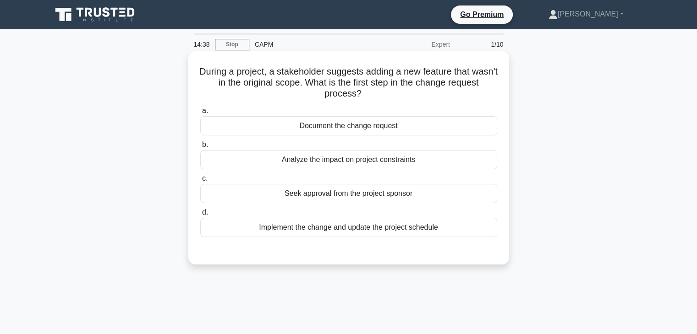
click at [391, 161] on div "Analyze the impact on project constraints" at bounding box center [348, 159] width 297 height 19
click at [200, 148] on input "b. Analyze the impact on project constraints" at bounding box center [200, 145] width 0 height 6
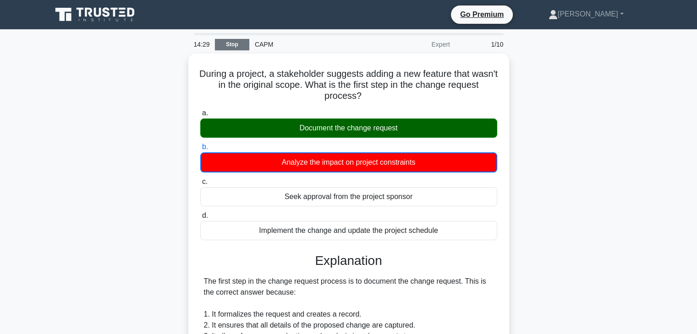
click at [233, 44] on link "Stop" at bounding box center [232, 44] width 34 height 11
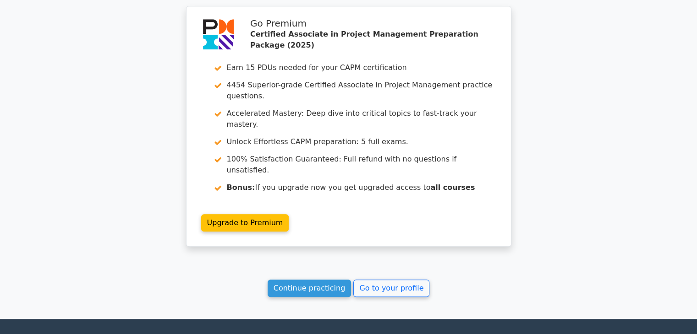
scroll to position [765, 0]
click at [306, 279] on link "Continue practicing" at bounding box center [310, 287] width 84 height 17
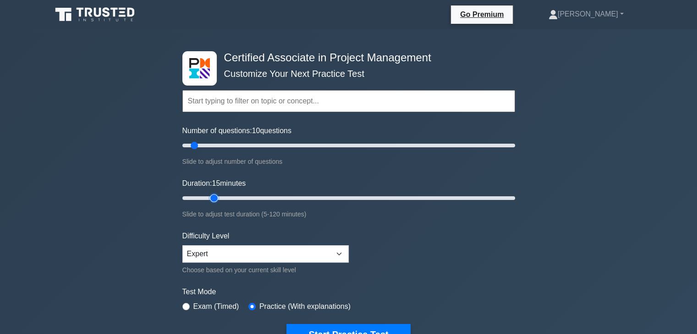
type input "15"
click at [213, 197] on input "Duration: 15 minutes" at bounding box center [348, 198] width 333 height 11
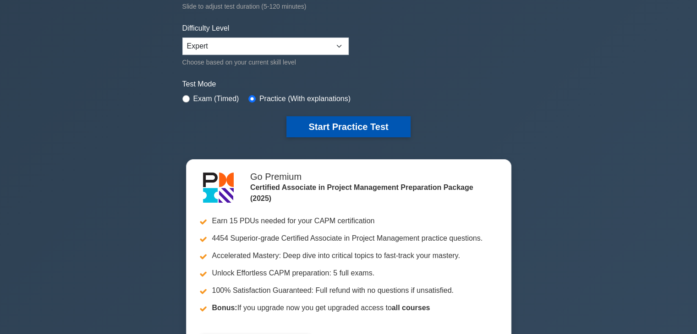
click at [367, 121] on button "Start Practice Test" at bounding box center [348, 126] width 124 height 21
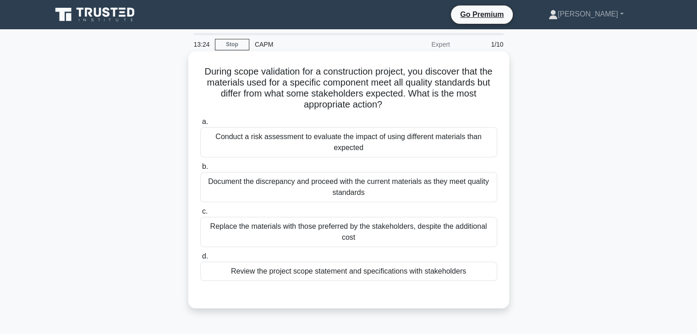
click at [277, 275] on div "Review the project scope statement and specifications with stakeholders" at bounding box center [348, 271] width 297 height 19
click at [200, 260] on input "d. Review the project scope statement and specifications with stakeholders" at bounding box center [200, 257] width 0 height 6
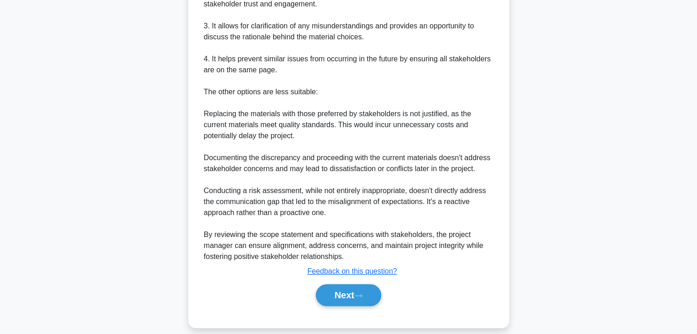
scroll to position [406, 0]
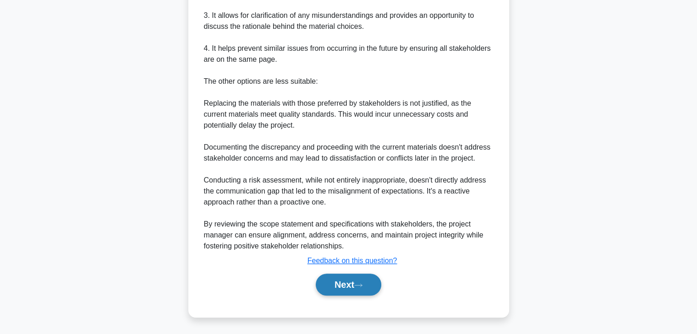
click at [336, 288] on button "Next" at bounding box center [349, 285] width 66 height 22
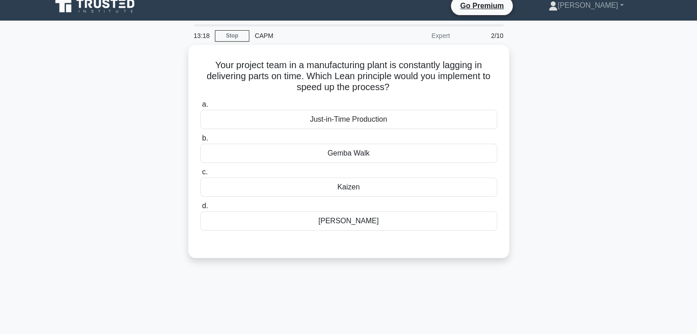
scroll to position [0, 0]
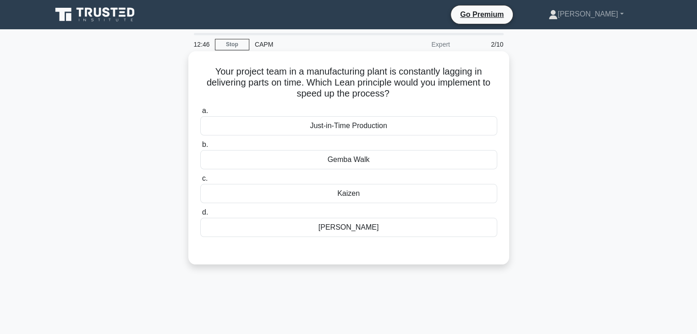
click at [398, 126] on div "Just-in-Time Production" at bounding box center [348, 125] width 297 height 19
click at [200, 114] on input "a. Just-in-Time Production" at bounding box center [200, 111] width 0 height 6
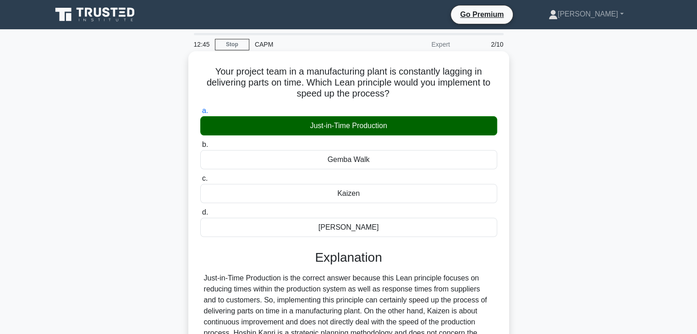
scroll to position [161, 0]
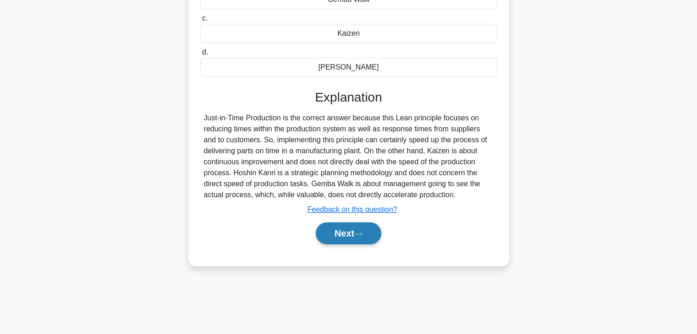
click at [345, 235] on button "Next" at bounding box center [349, 234] width 66 height 22
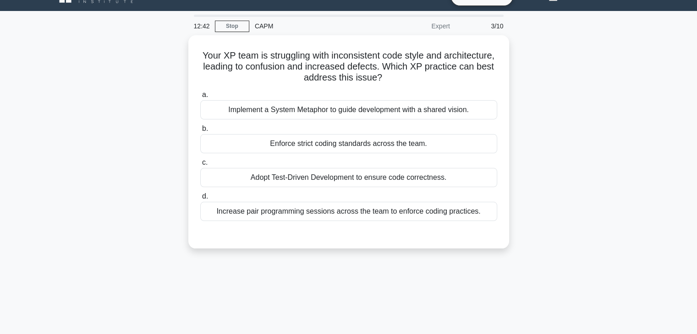
scroll to position [0, 0]
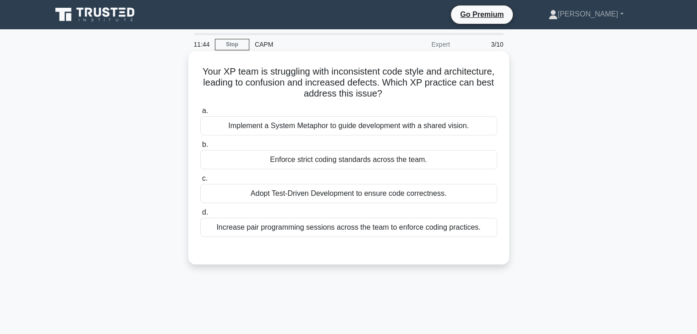
click at [392, 161] on div "Enforce strict coding standards across the team." at bounding box center [348, 159] width 297 height 19
click at [200, 148] on input "b. Enforce strict coding standards across the team." at bounding box center [200, 145] width 0 height 6
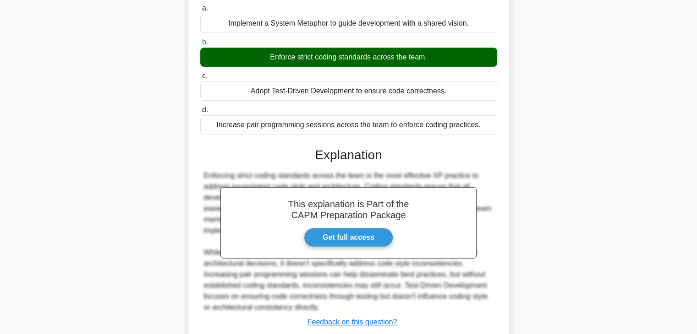
scroll to position [164, 0]
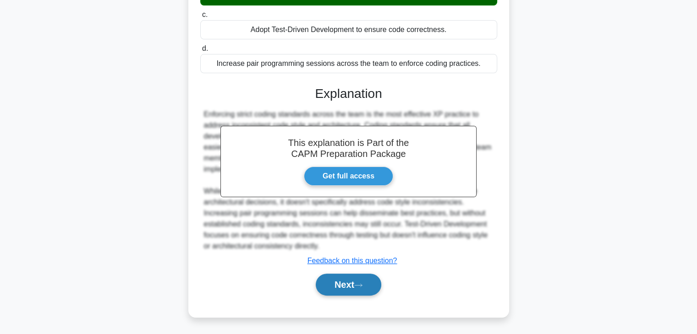
click at [337, 287] on button "Next" at bounding box center [349, 285] width 66 height 22
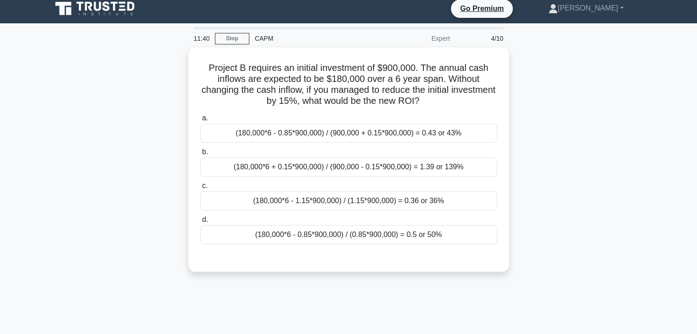
scroll to position [0, 0]
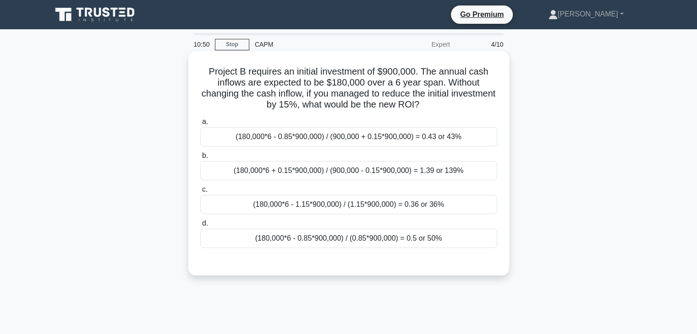
click at [454, 207] on div "(180,000*6 - 1.15*900,000) / (1.15*900,000) = 0.36 or 36%" at bounding box center [348, 204] width 297 height 19
click at [200, 193] on input "c. (180,000*6 - 1.15*900,000) / (1.15*900,000) = 0.36 or 36%" at bounding box center [200, 190] width 0 height 6
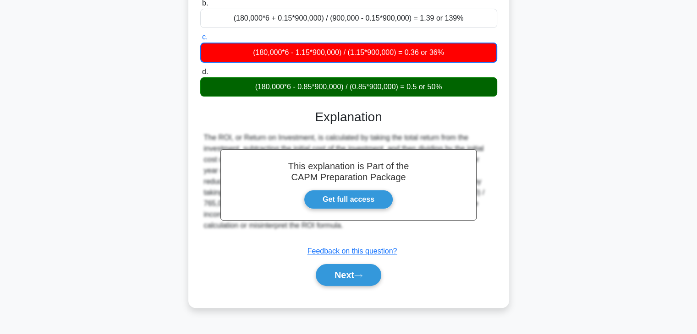
scroll to position [161, 0]
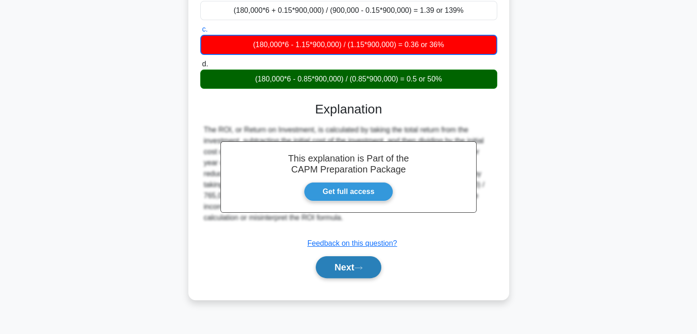
click at [329, 266] on button "Next" at bounding box center [349, 268] width 66 height 22
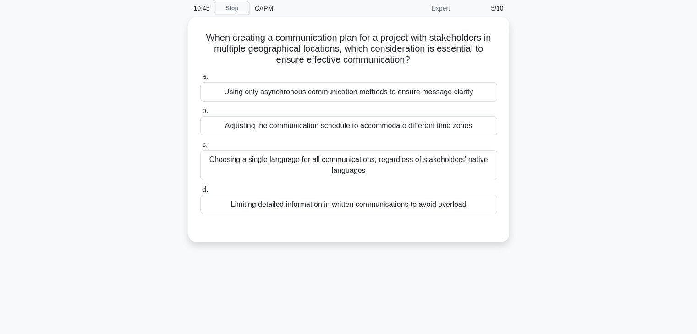
scroll to position [32, 0]
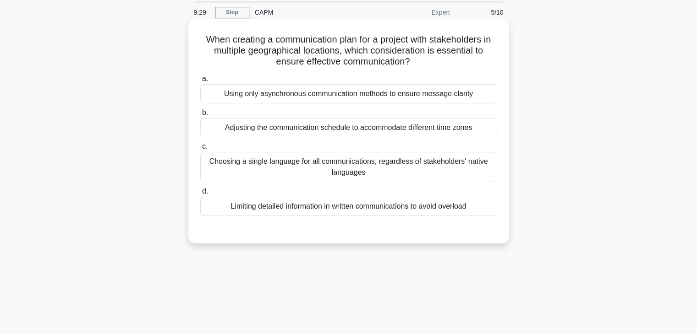
click at [419, 131] on div "Adjusting the communication schedule to accommodate different time zones" at bounding box center [348, 127] width 297 height 19
click at [200, 116] on input "b. Adjusting the communication schedule to accommodate different time zones" at bounding box center [200, 113] width 0 height 6
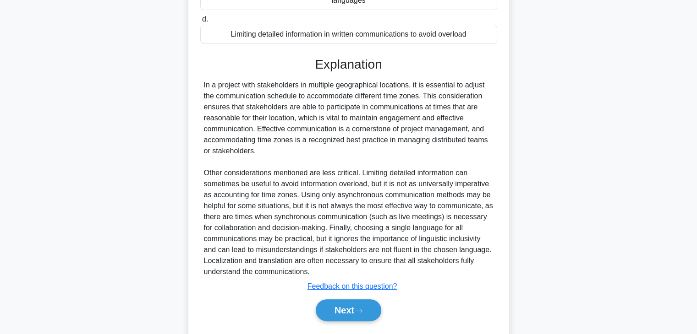
scroll to position [230, 0]
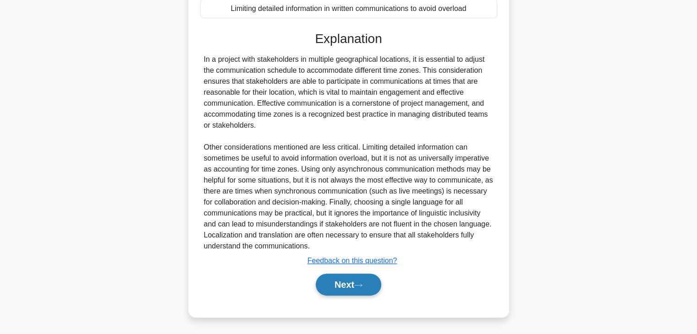
click at [341, 288] on button "Next" at bounding box center [349, 285] width 66 height 22
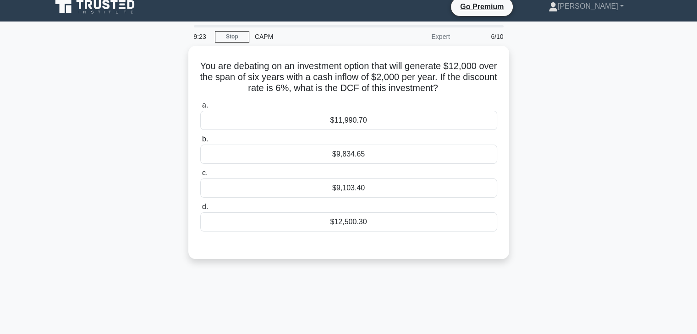
scroll to position [5, 0]
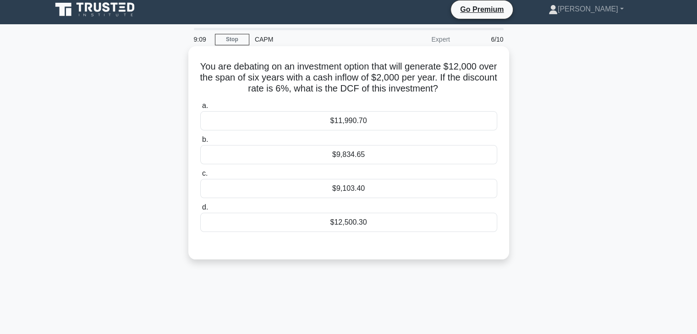
click at [412, 159] on div "$9,834.65" at bounding box center [348, 154] width 297 height 19
click at [200, 143] on input "b. $9,834.65" at bounding box center [200, 140] width 0 height 6
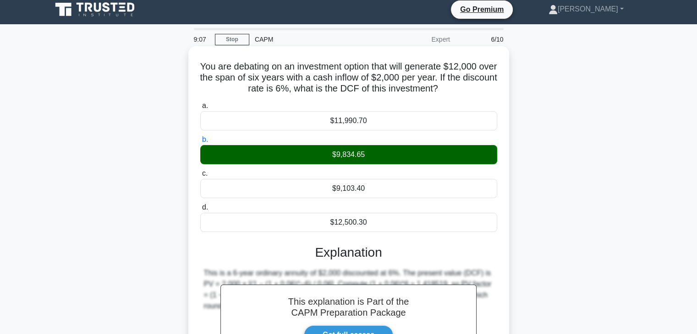
scroll to position [161, 0]
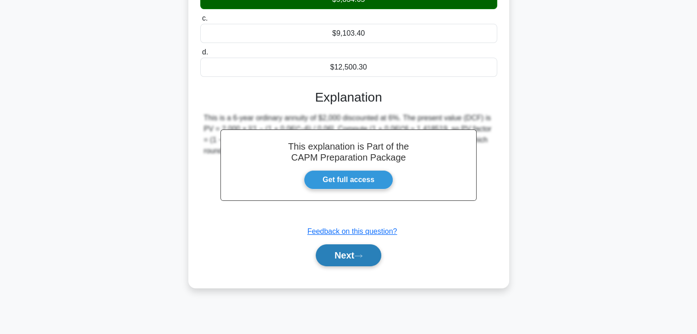
click at [330, 259] on button "Next" at bounding box center [349, 256] width 66 height 22
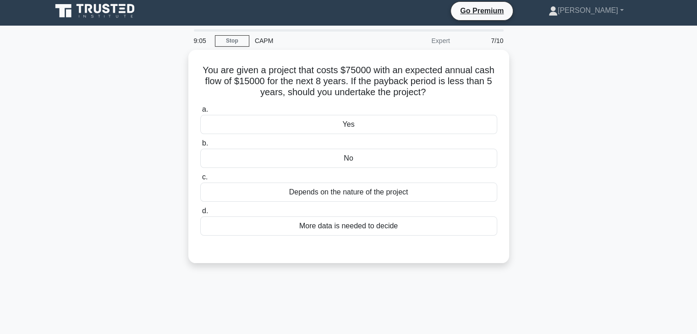
scroll to position [0, 0]
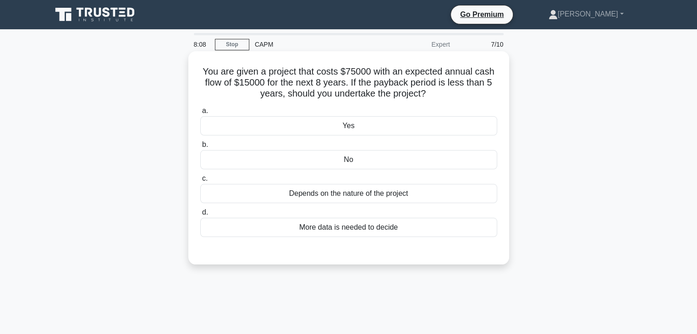
click at [403, 164] on div "No" at bounding box center [348, 159] width 297 height 19
click at [200, 148] on input "b. No" at bounding box center [200, 145] width 0 height 6
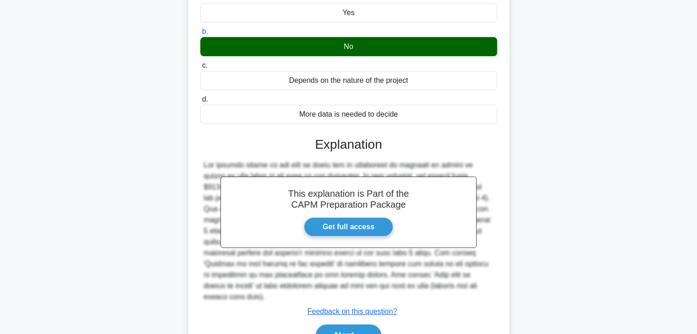
scroll to position [161, 0]
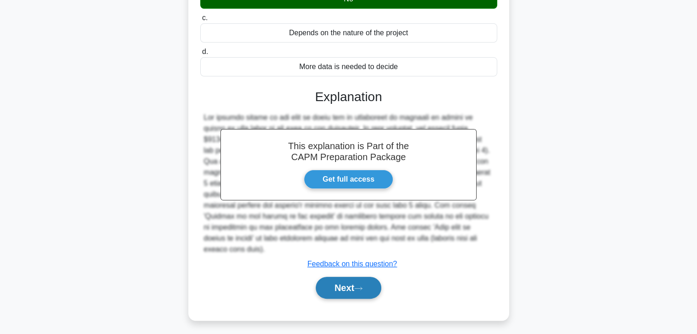
click at [335, 277] on button "Next" at bounding box center [349, 288] width 66 height 22
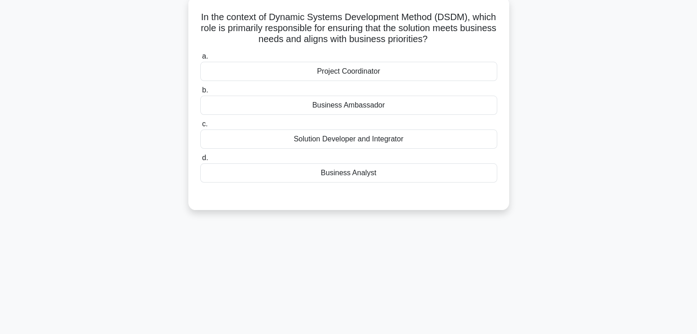
scroll to position [56, 0]
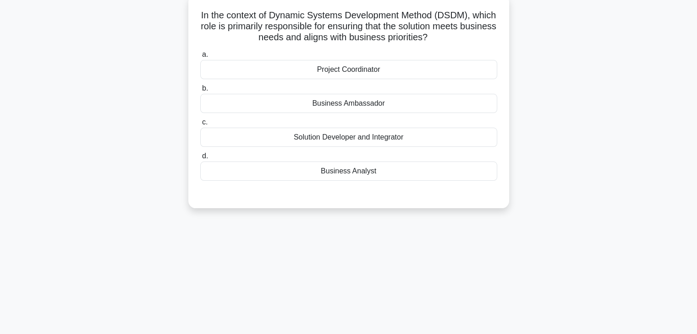
click at [390, 178] on div "Business Analyst" at bounding box center [348, 171] width 297 height 19
click at [200, 159] on input "d. Business Analyst" at bounding box center [200, 156] width 0 height 6
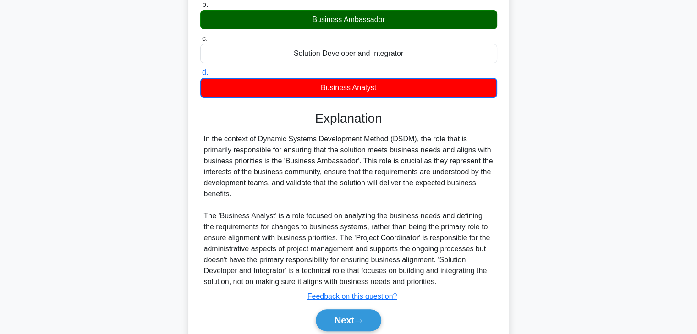
scroll to position [176, 0]
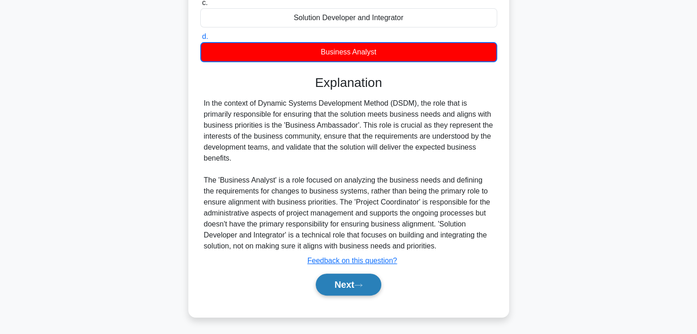
click at [361, 277] on button "Next" at bounding box center [349, 285] width 66 height 22
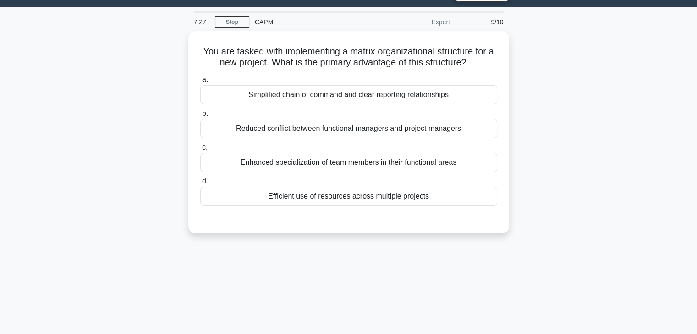
scroll to position [20, 0]
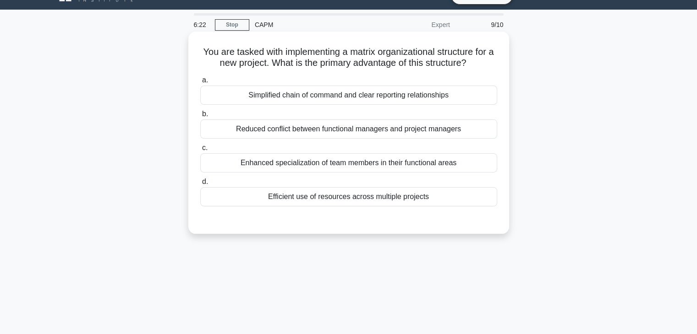
click at [324, 194] on div "Efficient use of resources across multiple projects" at bounding box center [348, 196] width 297 height 19
click at [200, 185] on input "d. Efficient use of resources across multiple projects" at bounding box center [200, 182] width 0 height 6
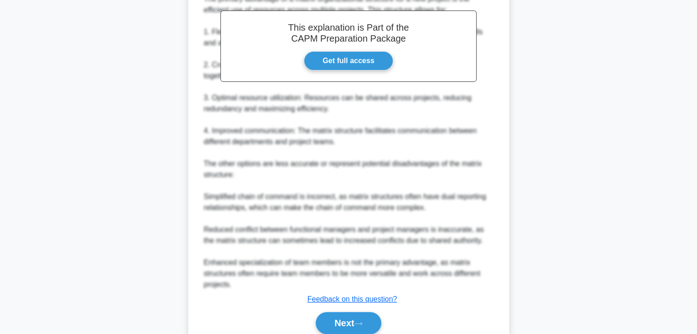
scroll to position [270, 0]
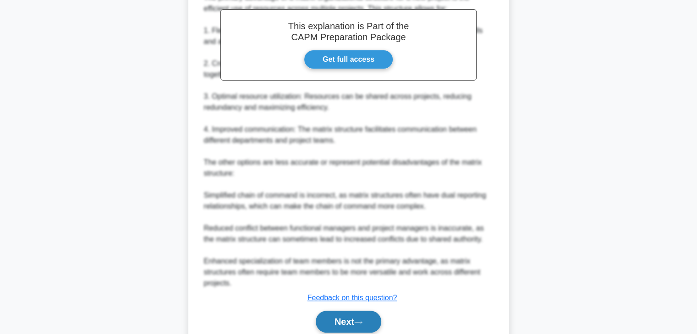
click at [346, 323] on button "Next" at bounding box center [349, 322] width 66 height 22
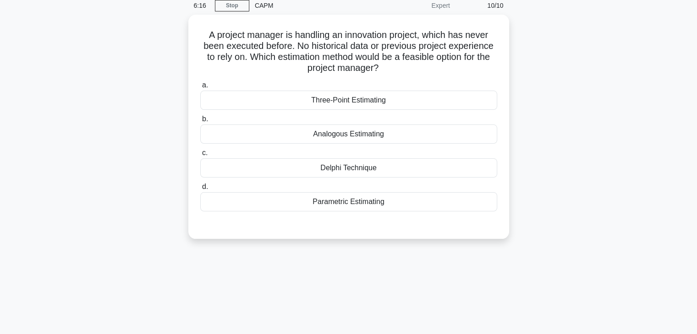
scroll to position [37, 0]
click at [327, 98] on div "Three-Point Estimating" at bounding box center [348, 99] width 297 height 19
click at [200, 88] on input "a. Three-Point Estimating" at bounding box center [200, 85] width 0 height 6
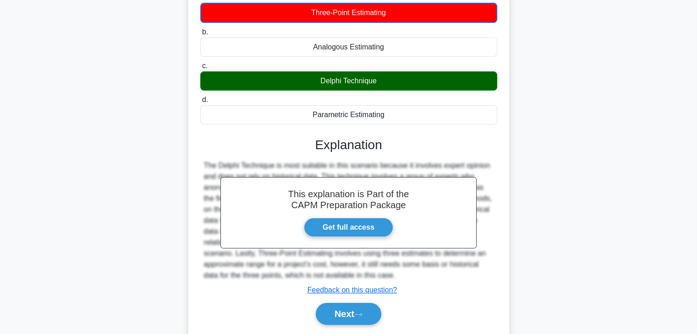
scroll to position [161, 0]
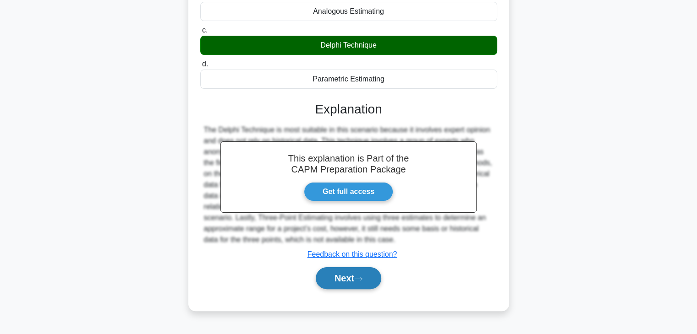
click at [333, 277] on button "Next" at bounding box center [349, 279] width 66 height 22
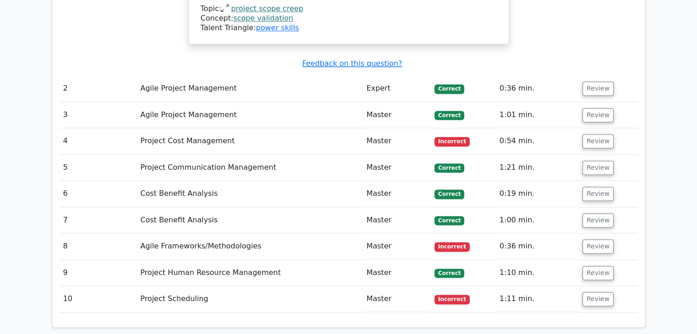
scroll to position [1411, 0]
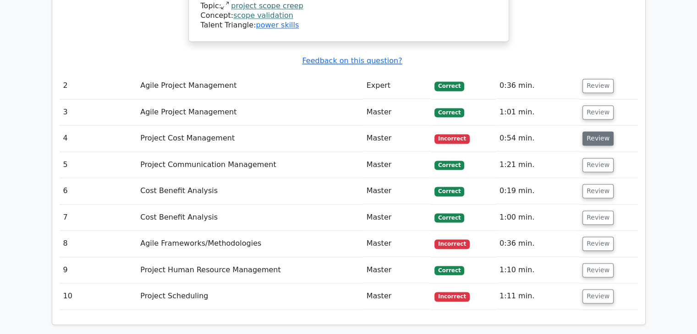
click at [599, 131] on button "Review" at bounding box center [597, 138] width 31 height 14
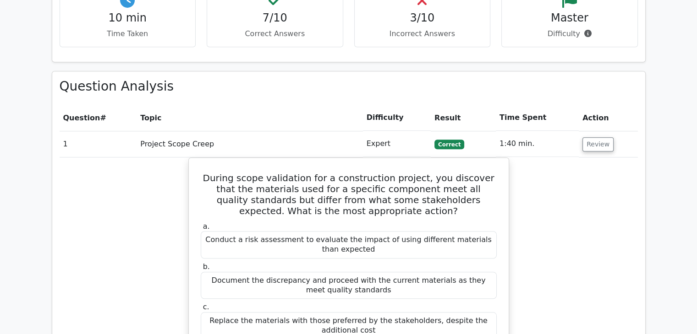
scroll to position [685, 0]
click at [606, 137] on button "Review" at bounding box center [597, 144] width 31 height 14
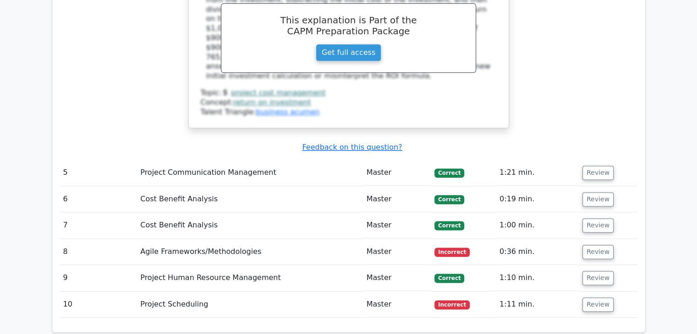
scroll to position [1156, 0]
click at [603, 245] on button "Review" at bounding box center [597, 252] width 31 height 14
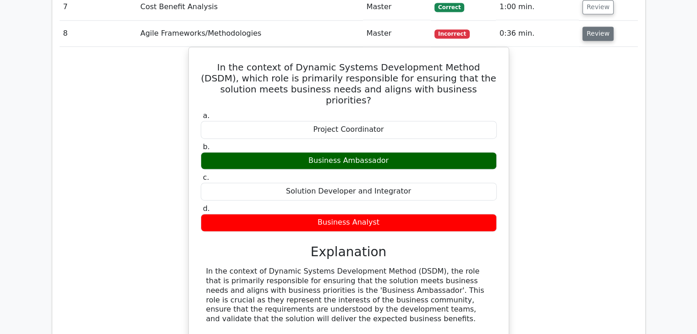
scroll to position [1377, 0]
